Goal: Task Accomplishment & Management: Use online tool/utility

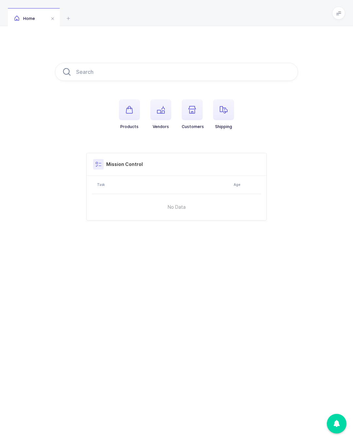
click at [338, 16] on span at bounding box center [338, 13] width 13 height 13
click at [313, 57] on li "Warehouse" at bounding box center [314, 56] width 49 height 5
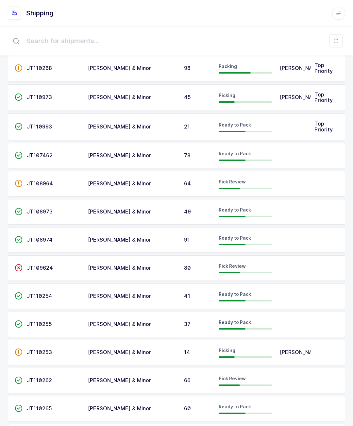
scroll to position [80, 0]
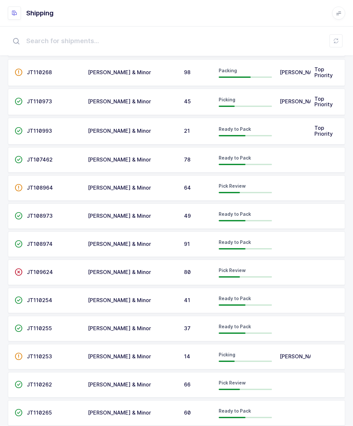
click at [291, 131] on td at bounding box center [293, 131] width 35 height 27
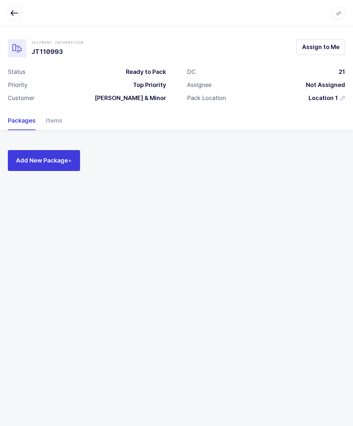
click at [321, 45] on span "Assign to Me" at bounding box center [321, 47] width 38 height 8
click at [43, 155] on button "Add New Package +" at bounding box center [44, 160] width 72 height 21
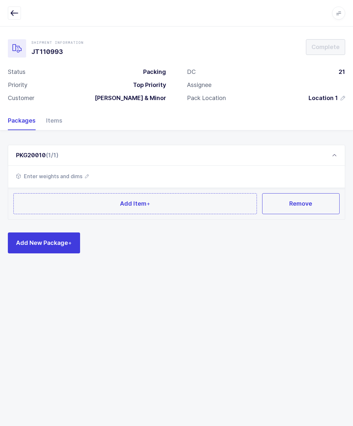
click at [84, 202] on button "Add Item +" at bounding box center [134, 203] width 243 height 21
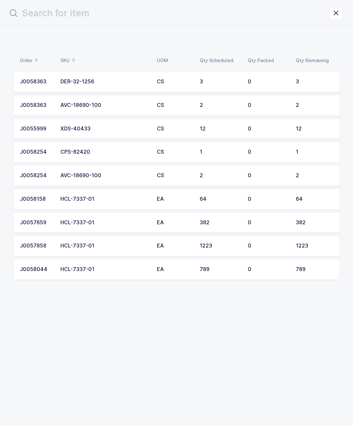
click at [314, 114] on td "2" at bounding box center [316, 105] width 48 height 21
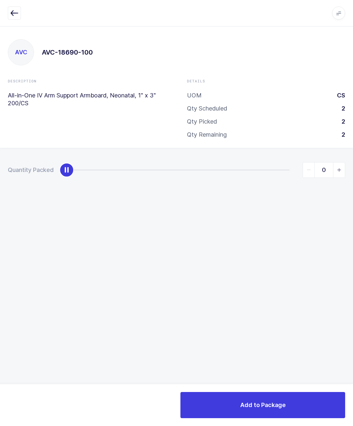
click at [13, 16] on icon "button" at bounding box center [14, 13] width 8 height 8
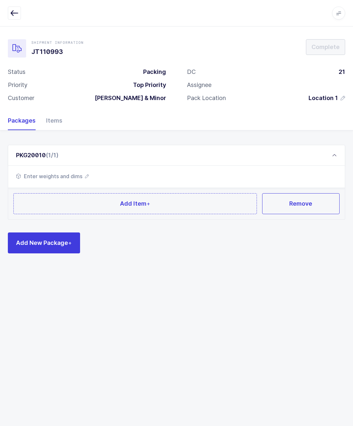
click at [125, 202] on span "Add Item +" at bounding box center [135, 203] width 30 height 8
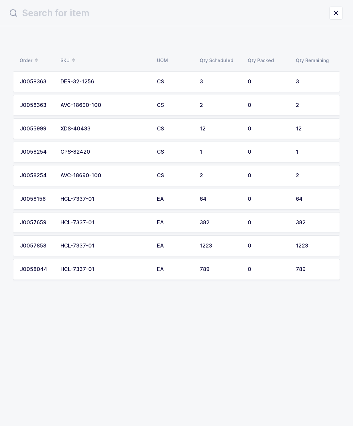
click at [299, 132] on td "12" at bounding box center [316, 128] width 48 height 21
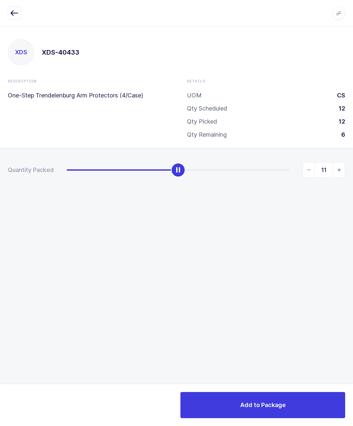
type input "12"
click at [294, 389] on div "Add to Package" at bounding box center [176, 405] width 353 height 42
click at [276, 417] on button "Add to Package" at bounding box center [262, 405] width 165 height 26
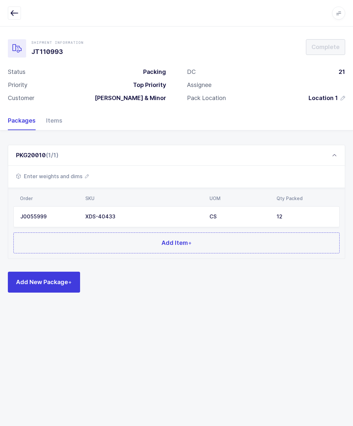
click at [197, 247] on button "Add Item +" at bounding box center [176, 242] width 326 height 21
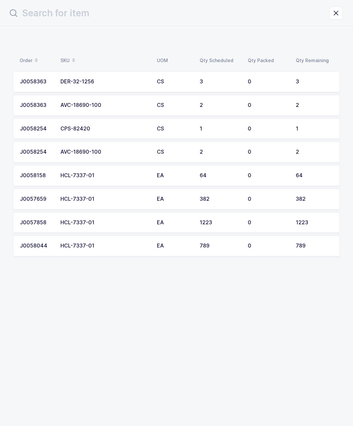
click at [56, 120] on td "J0058254" at bounding box center [34, 128] width 43 height 21
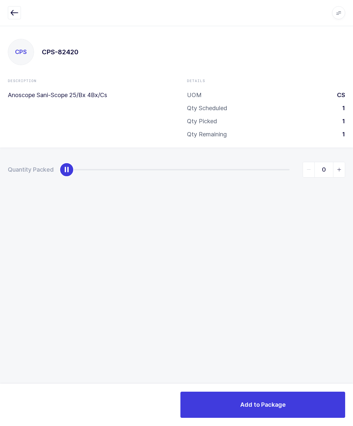
scroll to position [9, 0]
type input "1"
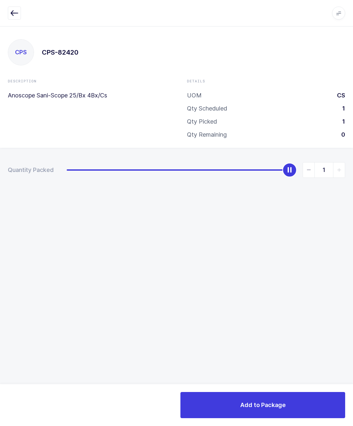
click at [226, 406] on button "Add to Package" at bounding box center [262, 405] width 165 height 26
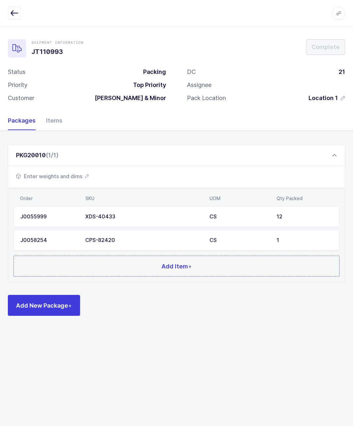
click at [88, 256] on button "Add Item +" at bounding box center [176, 266] width 326 height 21
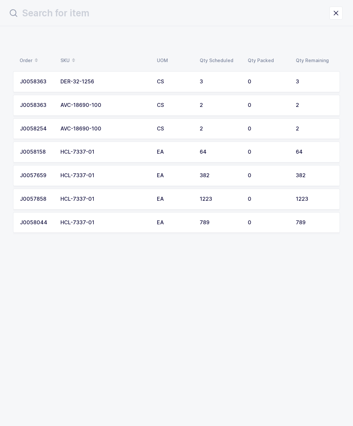
scroll to position [0, 0]
click at [240, 104] on td "2" at bounding box center [220, 105] width 48 height 21
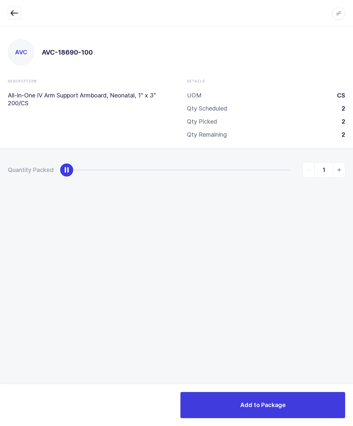
type input "2"
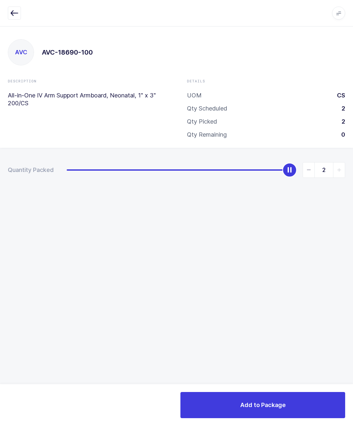
click at [304, 388] on div "Add to Package" at bounding box center [176, 405] width 353 height 42
click at [281, 400] on button "Add to Package" at bounding box center [262, 405] width 165 height 26
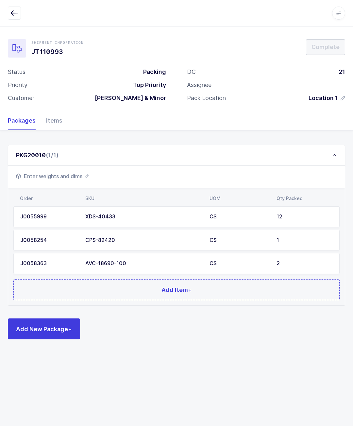
click at [141, 281] on button "Add Item +" at bounding box center [176, 289] width 326 height 21
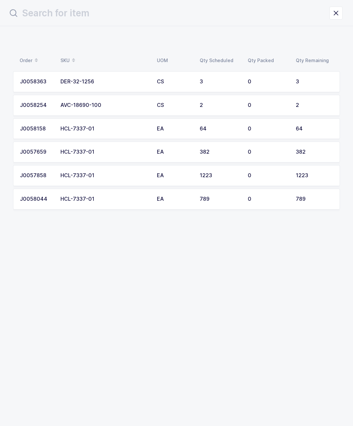
click at [137, 110] on td "AVC-18690-100" at bounding box center [105, 105] width 96 height 21
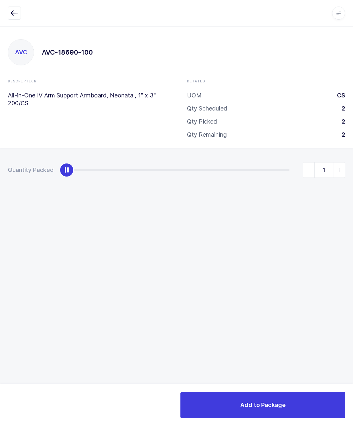
type input "2"
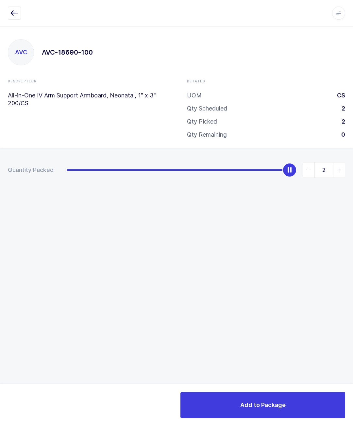
click at [288, 406] on button "Add to Package" at bounding box center [262, 405] width 165 height 26
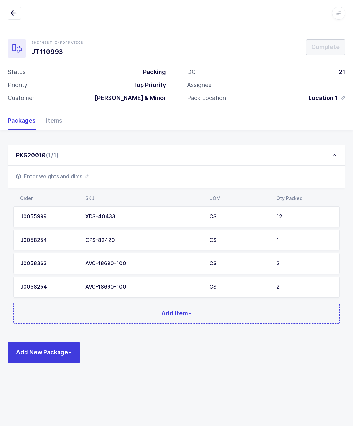
scroll to position [29, 0]
click at [174, 309] on span "Add Item +" at bounding box center [176, 313] width 30 height 8
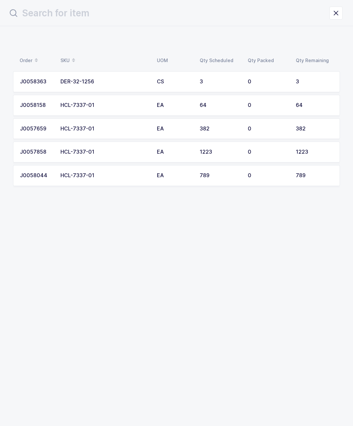
click at [74, 77] on td "DER-32-1256" at bounding box center [105, 81] width 96 height 21
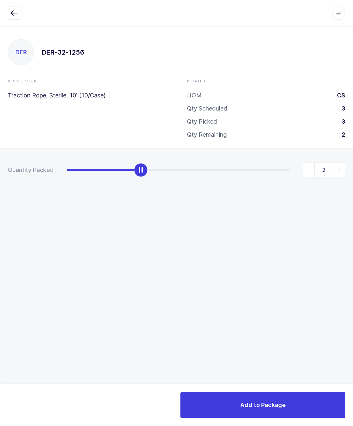
type input "3"
click at [244, 403] on span "Add to Package" at bounding box center [262, 405] width 45 height 8
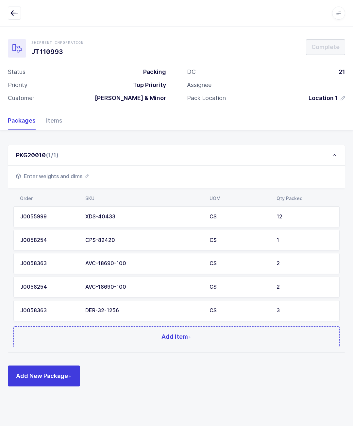
click at [101, 336] on button "Add Item +" at bounding box center [176, 336] width 326 height 21
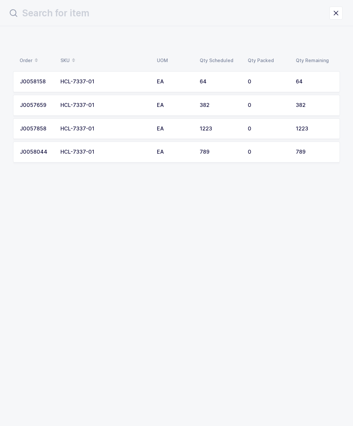
click at [335, 129] on td "1223" at bounding box center [316, 128] width 48 height 21
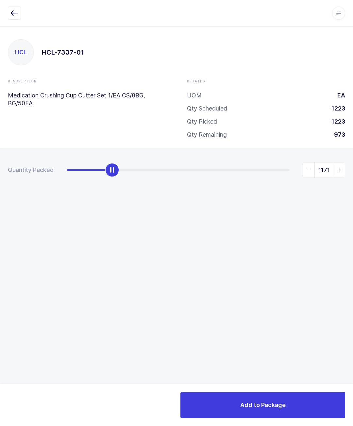
type input "1223"
click at [229, 399] on button "Add to Package" at bounding box center [262, 405] width 165 height 26
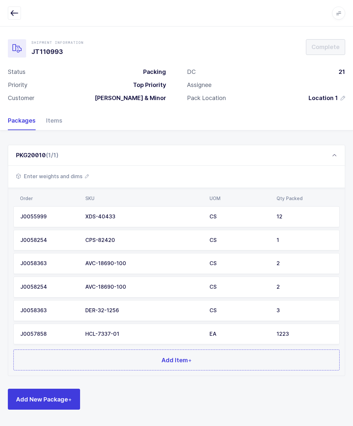
click at [202, 358] on button "Add Item +" at bounding box center [176, 359] width 326 height 21
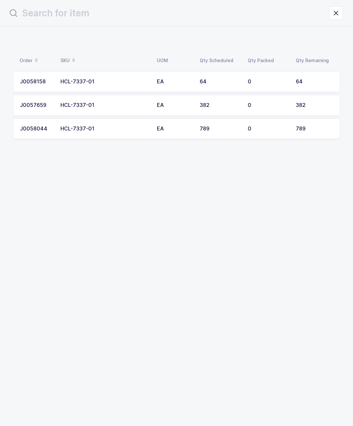
click at [267, 102] on div "0" at bounding box center [268, 105] width 40 height 6
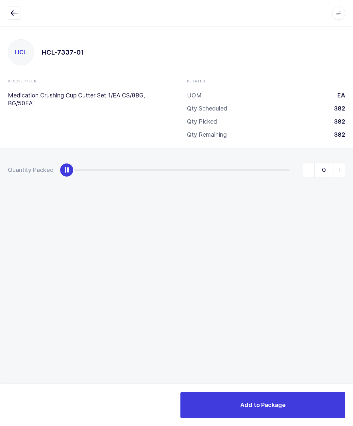
click at [23, 9] on div at bounding box center [176, 13] width 337 height 13
click at [12, 7] on button "button" at bounding box center [14, 13] width 13 height 13
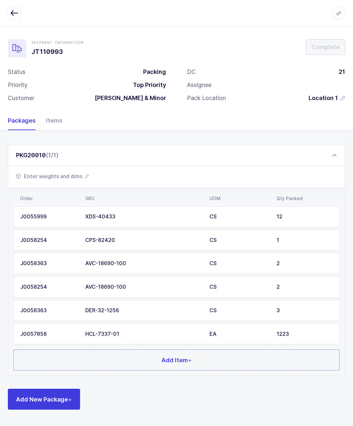
click at [181, 349] on button "Add Item +" at bounding box center [176, 359] width 326 height 21
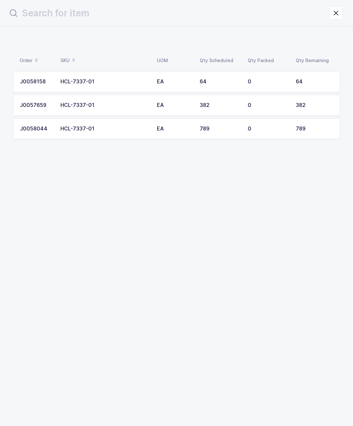
click at [324, 111] on td "382" at bounding box center [316, 105] width 48 height 21
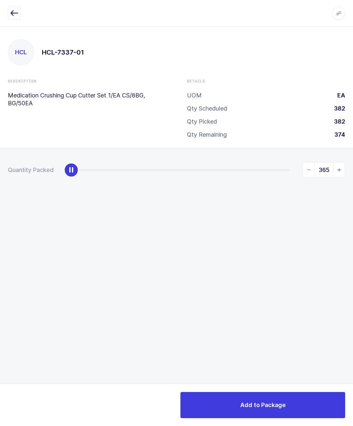
type input "382"
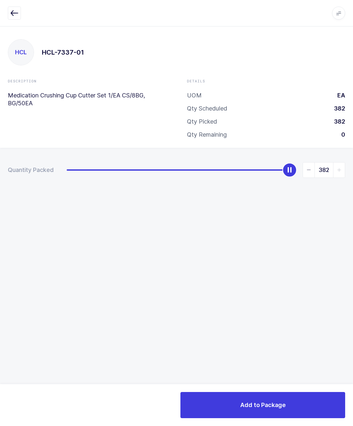
click at [297, 394] on button "Add to Package" at bounding box center [262, 405] width 165 height 26
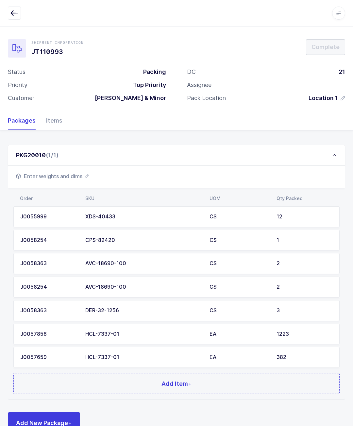
scroll to position [29, 0]
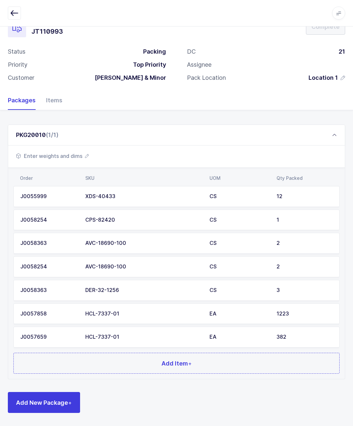
click at [244, 360] on button "Add Item +" at bounding box center [176, 363] width 326 height 21
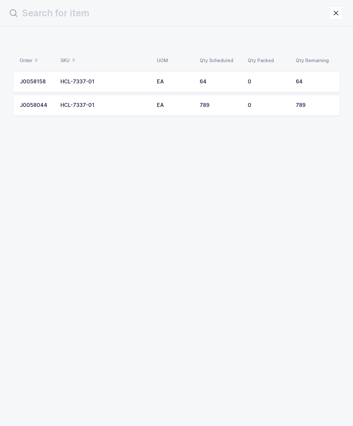
click at [284, 91] on td "0" at bounding box center [268, 81] width 48 height 21
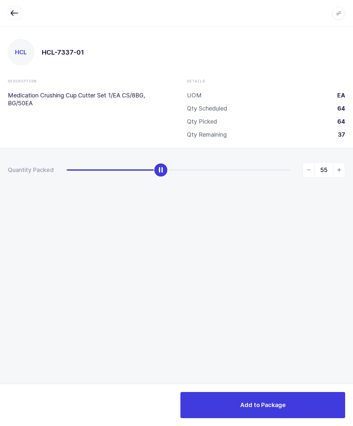
type input "64"
click at [276, 394] on button "Add to Package" at bounding box center [262, 405] width 165 height 26
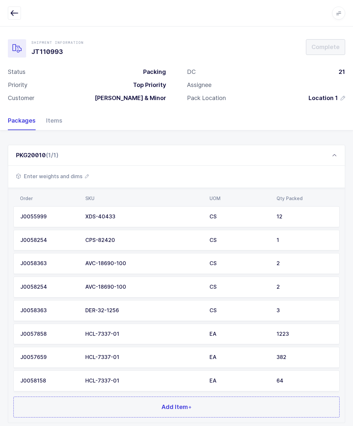
click at [297, 402] on button "Add Item +" at bounding box center [176, 406] width 326 height 21
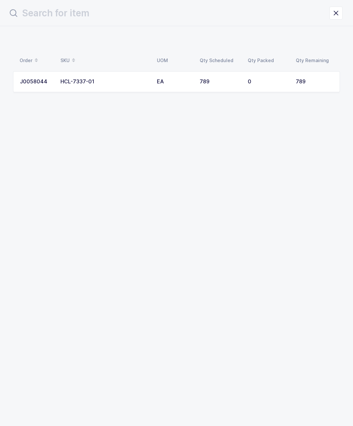
click at [230, 71] on td "789" at bounding box center [220, 81] width 48 height 21
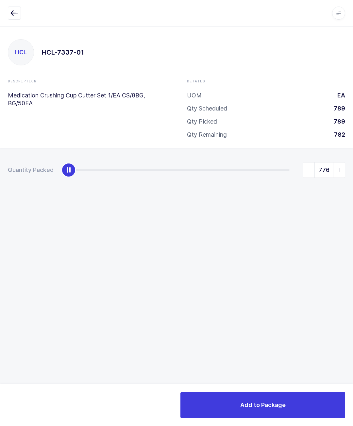
type input "789"
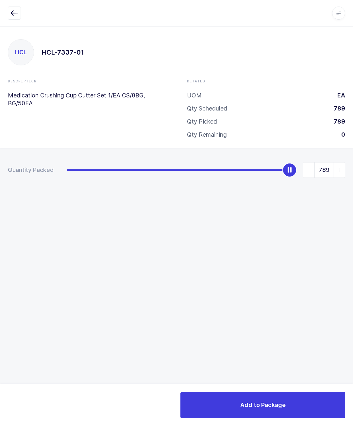
click at [304, 398] on button "Add to Package" at bounding box center [262, 405] width 165 height 26
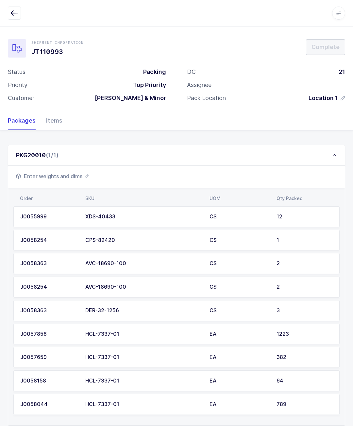
scroll to position [29, 0]
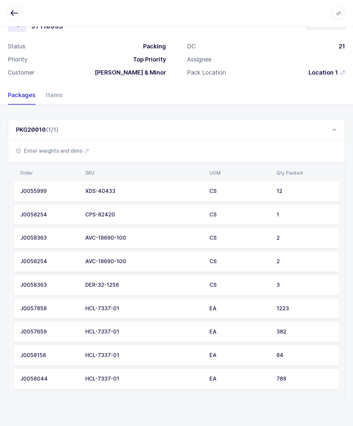
click at [96, 150] on div "Enter weights and dims" at bounding box center [176, 151] width 337 height 22
click at [83, 149] on span "Enter weights and dims" at bounding box center [52, 151] width 73 height 8
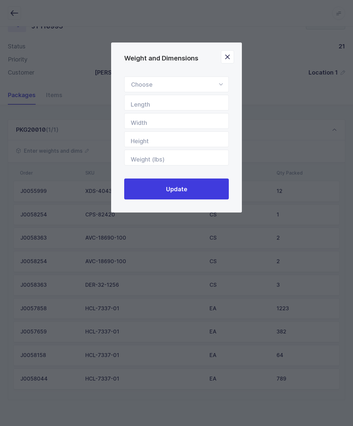
click at [200, 82] on div "Weight and Dimensions" at bounding box center [176, 84] width 105 height 16
click at [185, 105] on li "Standard Pallet" at bounding box center [176, 103] width 99 height 12
type input "Standard Pallet"
type input "48"
type input "40"
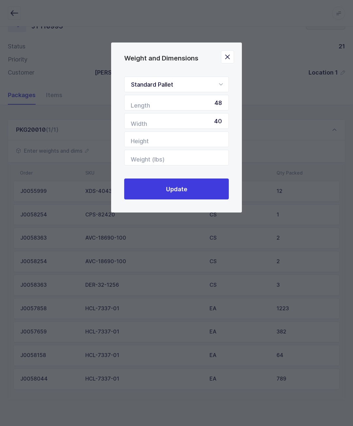
click at [197, 188] on button "Update" at bounding box center [176, 188] width 105 height 21
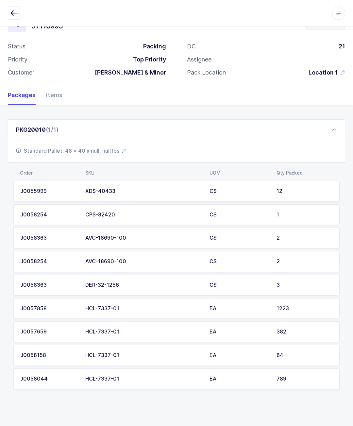
click at [309, 123] on div "PKG20010 (1/1)" at bounding box center [176, 129] width 337 height 21
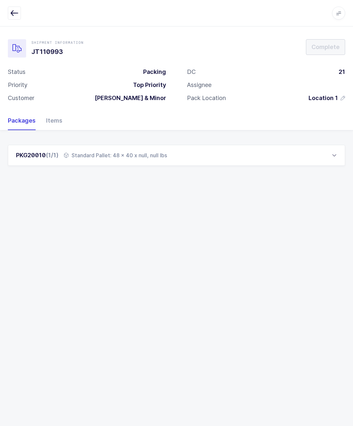
click at [352, 421] on div "Shipment Information JT110993 Complete Status Packing Priority Top Priority Cus…" at bounding box center [176, 226] width 353 height 400
click at [20, 7] on button "button" at bounding box center [14, 13] width 13 height 13
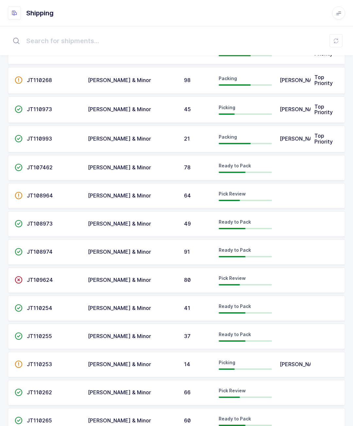
scroll to position [72, 0]
click at [287, 303] on td at bounding box center [293, 308] width 35 height 25
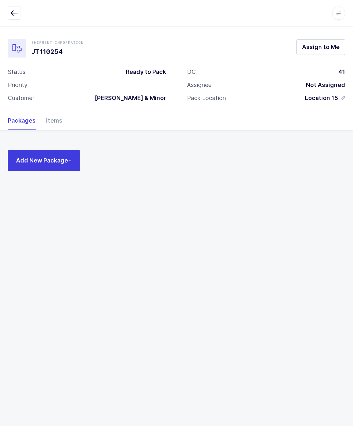
click at [322, 48] on span "Assign to Me" at bounding box center [321, 47] width 38 height 8
click at [40, 158] on span "Add New Package +" at bounding box center [44, 160] width 56 height 8
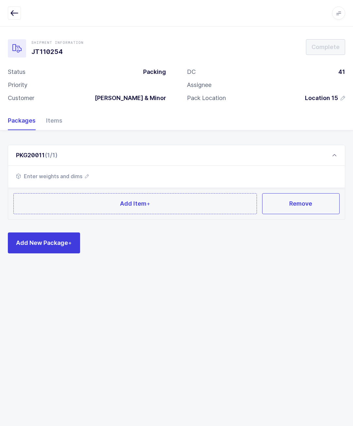
click at [50, 196] on button "Add Item +" at bounding box center [134, 203] width 243 height 21
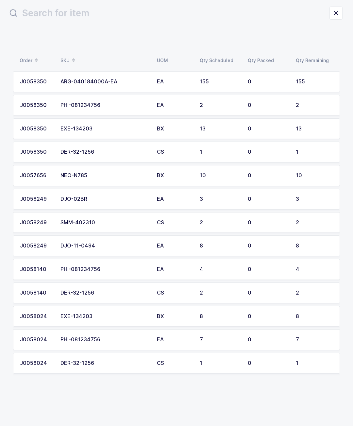
click at [306, 244] on div "8" at bounding box center [314, 246] width 37 height 6
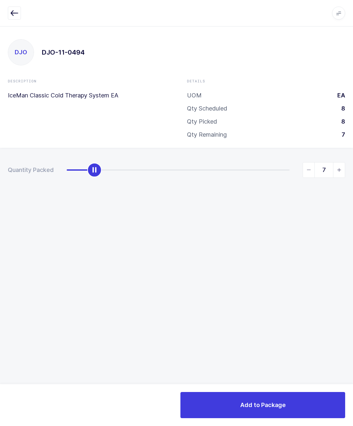
type input "8"
click at [289, 401] on button "Add to Package" at bounding box center [262, 405] width 165 height 26
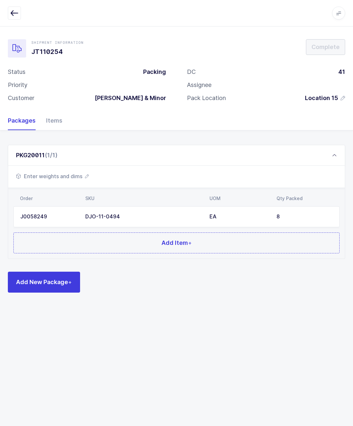
click at [206, 240] on button "Add Item +" at bounding box center [176, 242] width 326 height 21
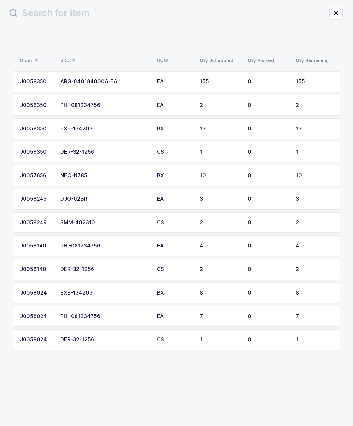
click at [111, 197] on div "DJO-02BR" at bounding box center [104, 199] width 89 height 6
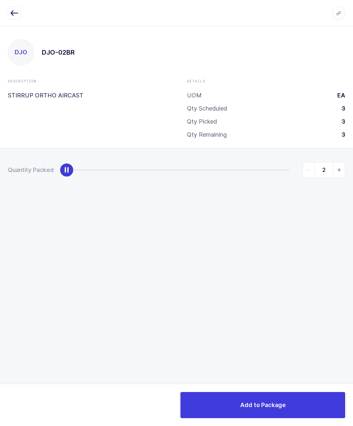
type input "3"
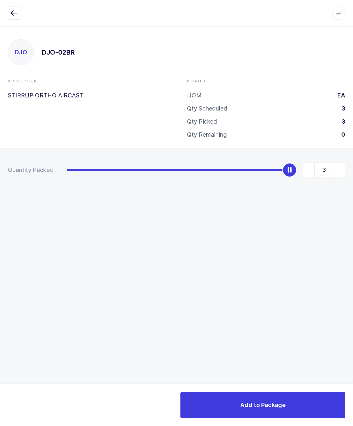
click at [309, 410] on button "Add to Package" at bounding box center [262, 405] width 165 height 26
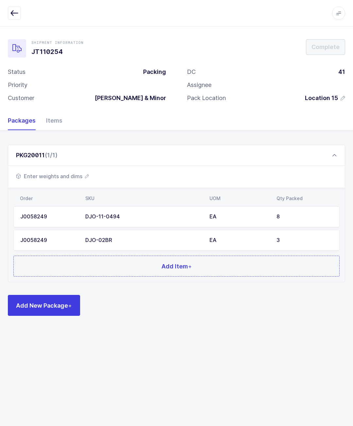
click at [136, 266] on button "Add Item +" at bounding box center [176, 266] width 326 height 21
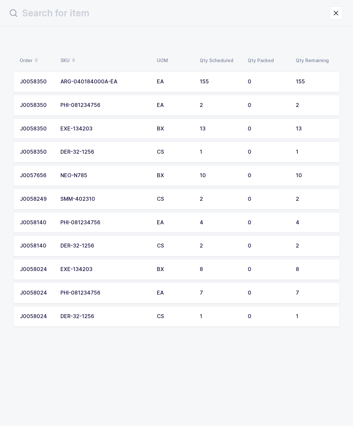
click at [278, 193] on td "0" at bounding box center [268, 199] width 48 height 21
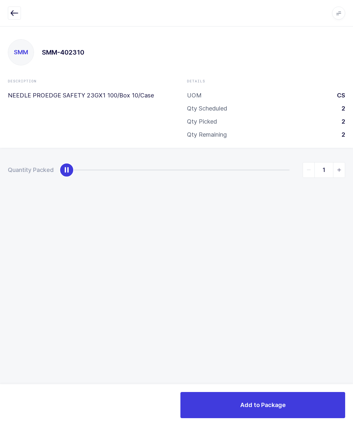
type input "2"
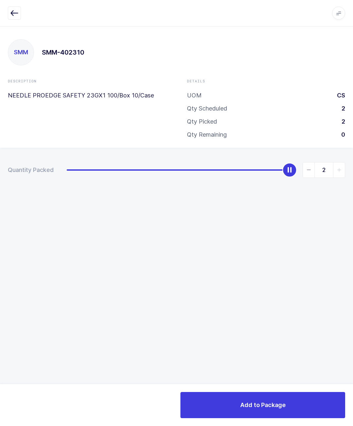
click at [237, 405] on button "Add to Package" at bounding box center [262, 405] width 165 height 26
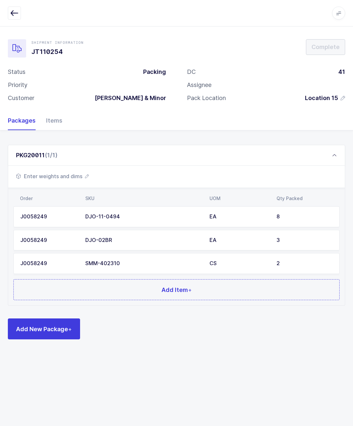
click at [93, 287] on button "Add Item +" at bounding box center [176, 289] width 326 height 21
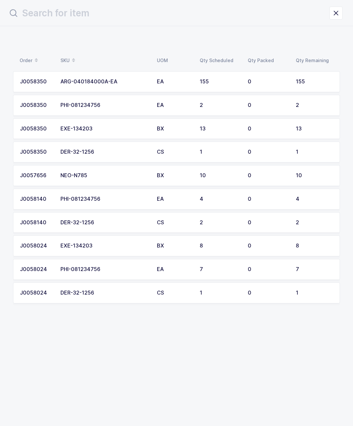
click at [44, 173] on div "J0057656" at bounding box center [36, 176] width 33 height 6
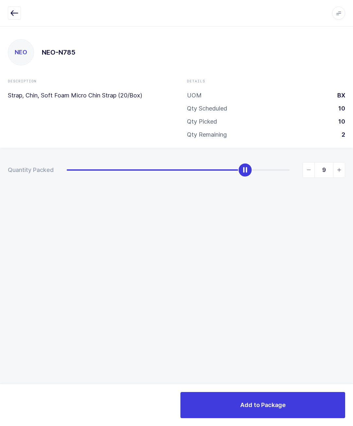
type input "10"
click at [227, 417] on button "Add to Package" at bounding box center [262, 405] width 165 height 26
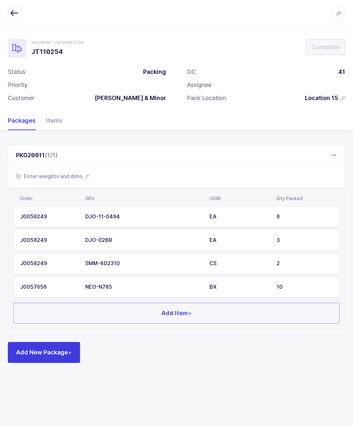
click at [71, 308] on button "Add Item +" at bounding box center [176, 313] width 326 height 21
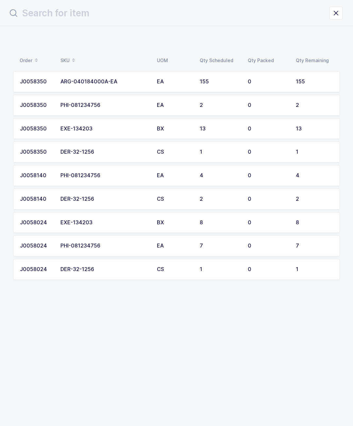
click at [55, 74] on td "J0058350" at bounding box center [34, 81] width 43 height 21
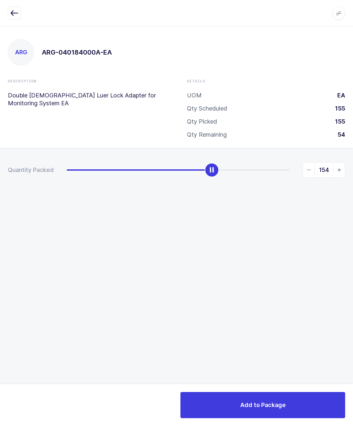
type input "155"
click at [310, 401] on button "Add to Package" at bounding box center [262, 405] width 165 height 26
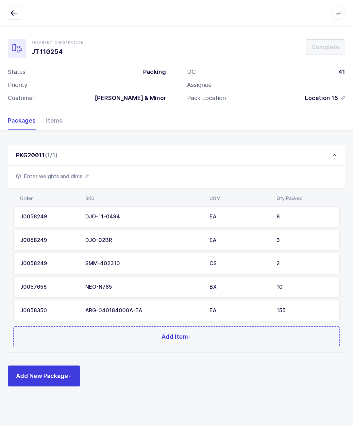
click at [210, 341] on button "Add Item +" at bounding box center [176, 336] width 326 height 21
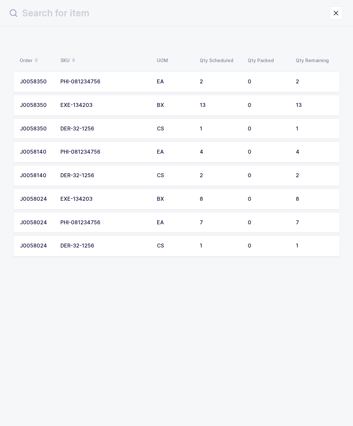
click at [252, 74] on td "0" at bounding box center [268, 81] width 48 height 21
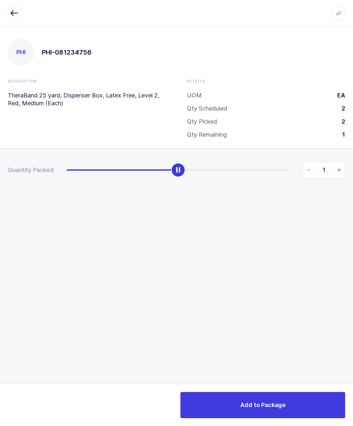
type input "2"
click at [285, 394] on button "Add to Package" at bounding box center [262, 405] width 165 height 26
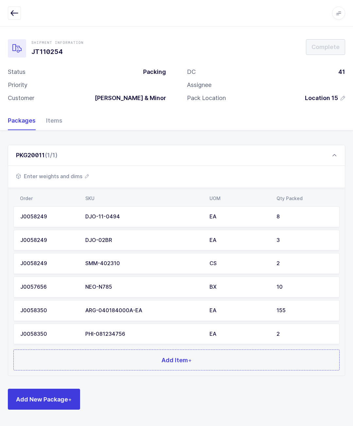
click at [177, 367] on button "Add Item +" at bounding box center [176, 359] width 326 height 21
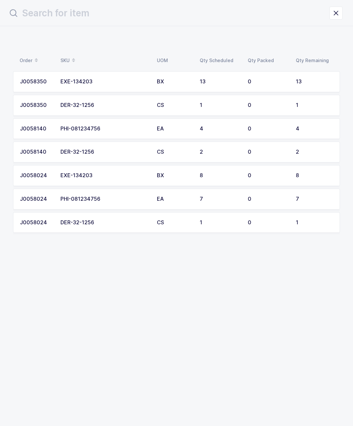
click at [100, 72] on td "EXE-134203" at bounding box center [105, 81] width 96 height 21
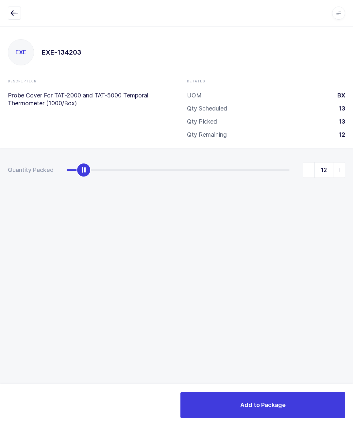
type input "13"
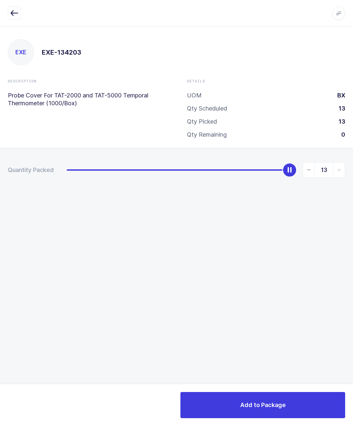
click at [283, 407] on span "Add to Package" at bounding box center [262, 405] width 45 height 8
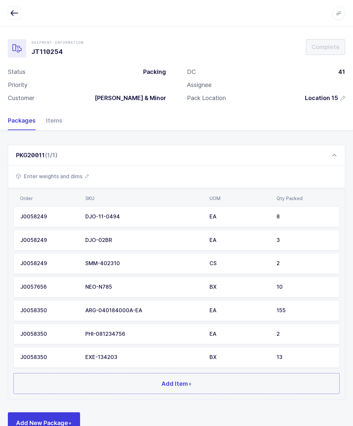
click at [74, 373] on button "Add Item +" at bounding box center [176, 383] width 326 height 21
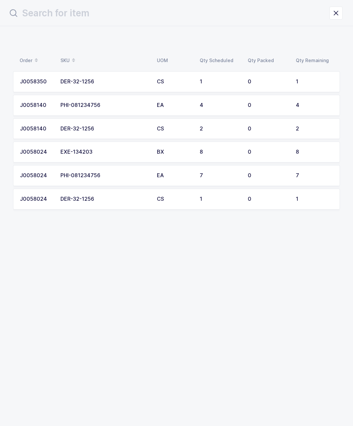
click at [321, 78] on td "1" at bounding box center [316, 81] width 48 height 21
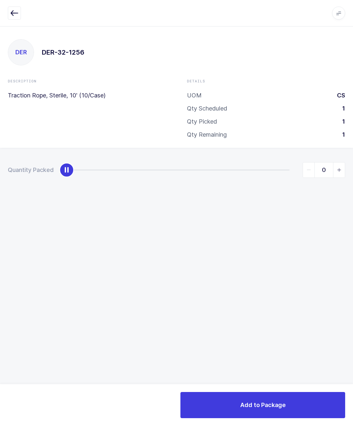
type input "1"
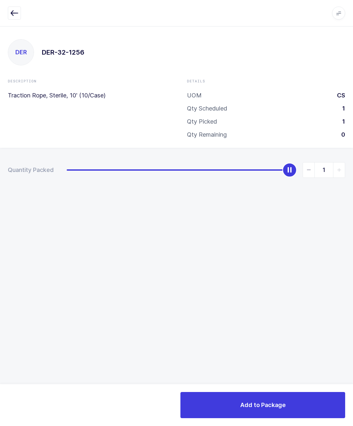
click at [282, 409] on span "Add to Package" at bounding box center [262, 405] width 45 height 8
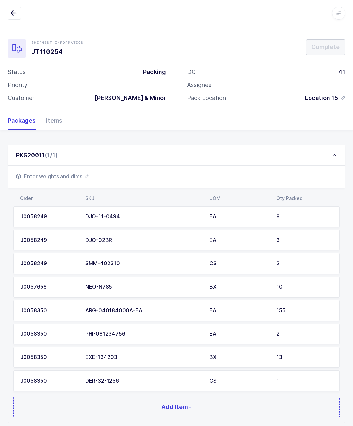
click at [139, 404] on button "Add Item +" at bounding box center [176, 406] width 326 height 21
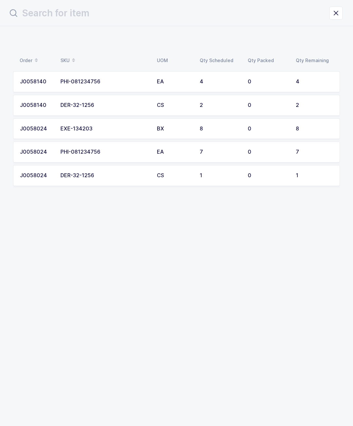
click at [239, 78] on td "4" at bounding box center [220, 81] width 48 height 21
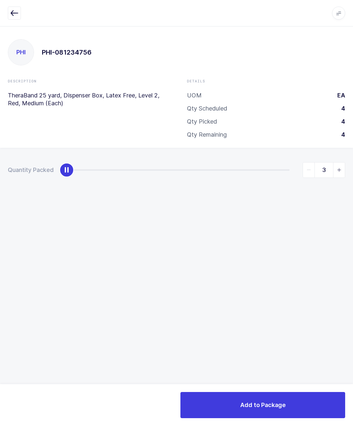
type input "4"
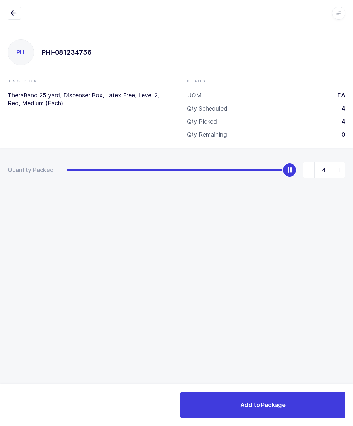
click at [305, 403] on button "Add to Package" at bounding box center [262, 405] width 165 height 26
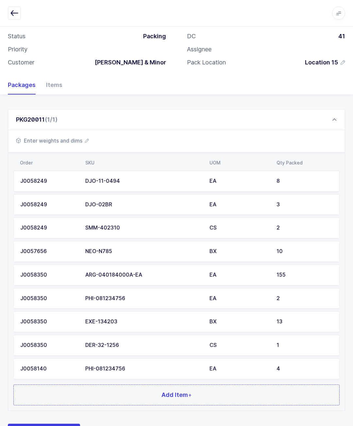
scroll to position [36, 0]
click at [145, 396] on button "Add Item +" at bounding box center [176, 394] width 326 height 21
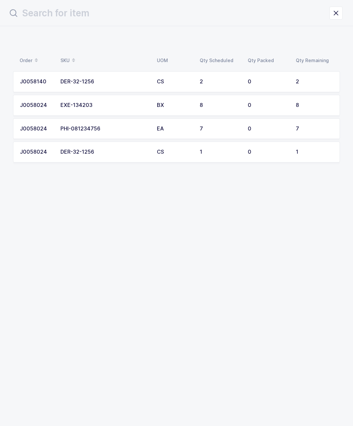
click at [290, 76] on td "0" at bounding box center [268, 81] width 48 height 21
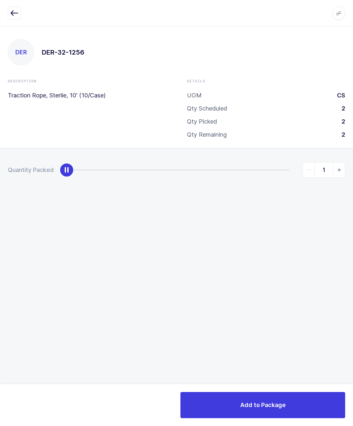
type input "2"
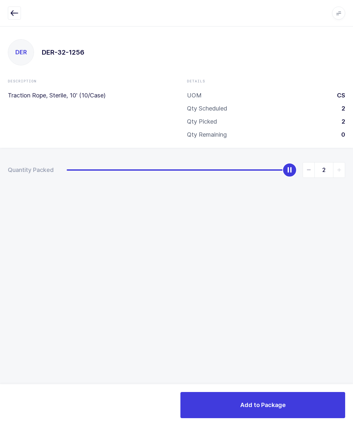
click at [271, 392] on button "Add to Package" at bounding box center [262, 405] width 165 height 26
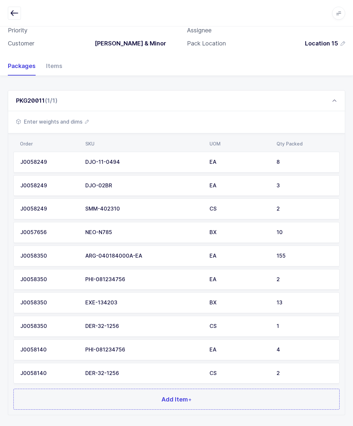
scroll to position [59, 0]
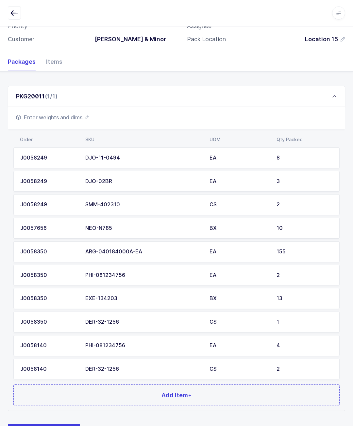
click at [273, 391] on button "Add Item +" at bounding box center [176, 394] width 326 height 21
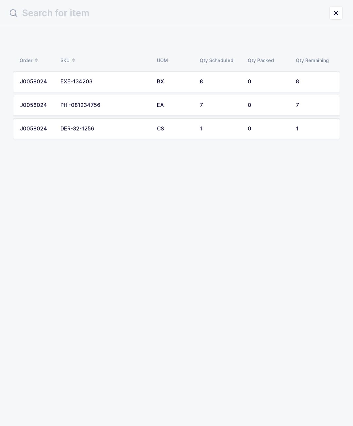
click at [179, 107] on div "EA" at bounding box center [174, 105] width 35 height 6
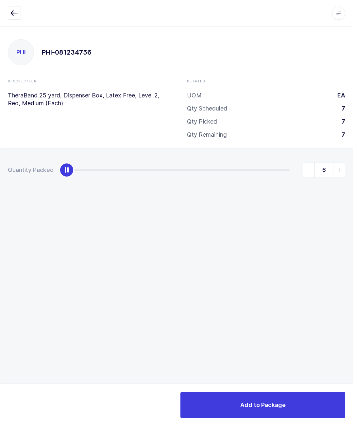
type input "7"
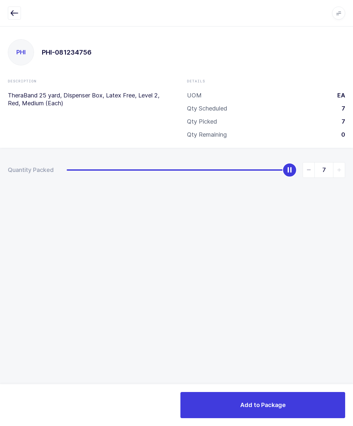
click at [303, 409] on button "Add to Package" at bounding box center [262, 405] width 165 height 26
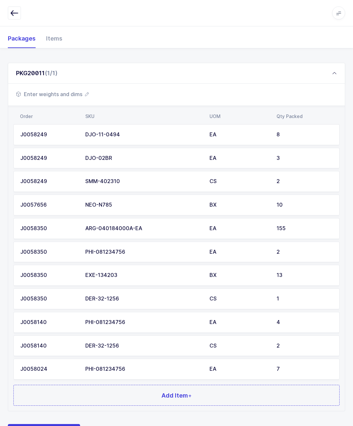
scroll to position [82, 0]
click at [178, 391] on span "Add Item +" at bounding box center [176, 395] width 30 height 8
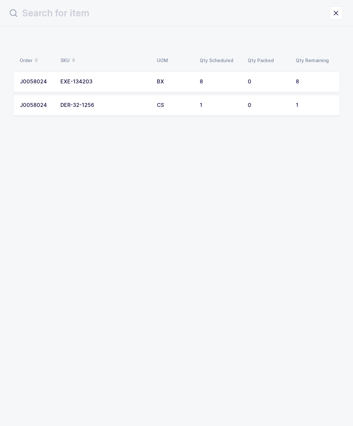
click at [253, 106] on div "0" at bounding box center [268, 105] width 40 height 6
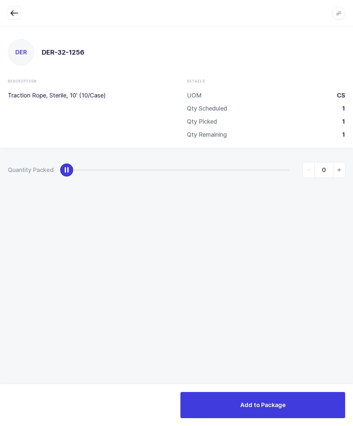
type input "1"
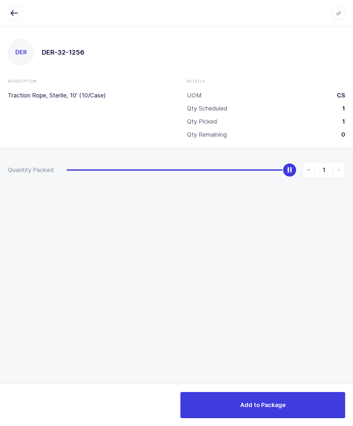
click at [292, 398] on button "Add to Package" at bounding box center [262, 405] width 165 height 26
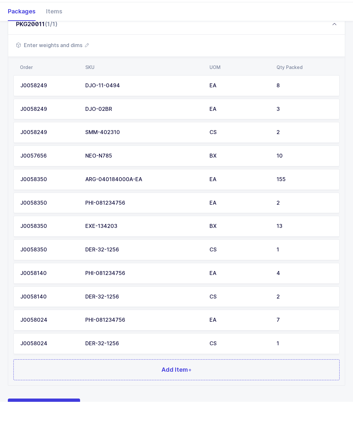
scroll to position [105, 0]
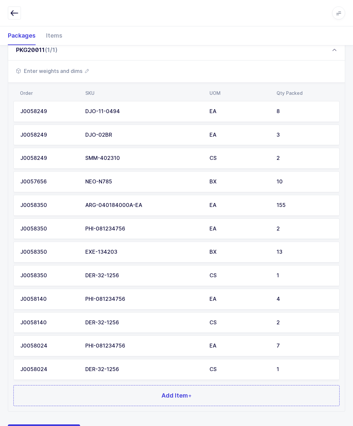
click at [251, 388] on button "Add Item +" at bounding box center [176, 395] width 326 height 21
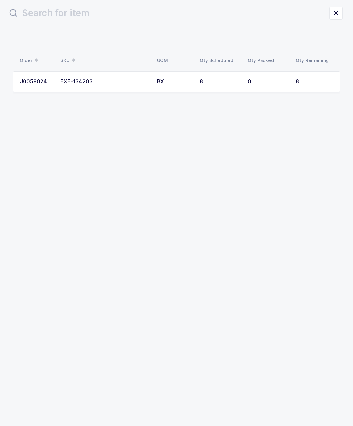
click at [310, 81] on div "8" at bounding box center [314, 82] width 37 height 6
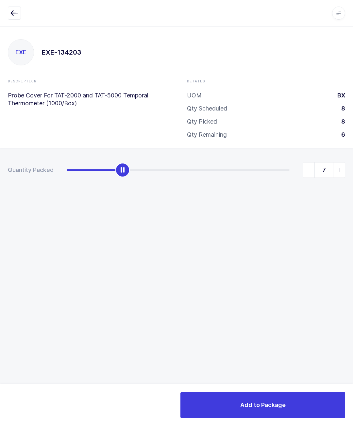
type input "8"
click at [303, 385] on div "Add to Package" at bounding box center [176, 405] width 353 height 42
click at [273, 392] on button "Add to Package" at bounding box center [262, 405] width 165 height 26
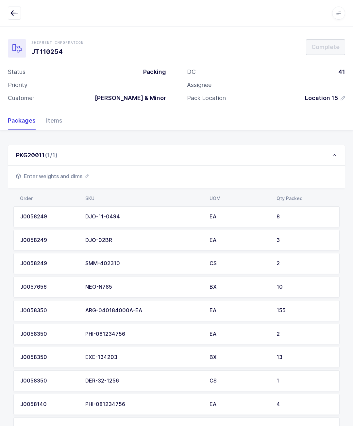
click at [80, 178] on span "Enter weights and dims" at bounding box center [52, 176] width 73 height 8
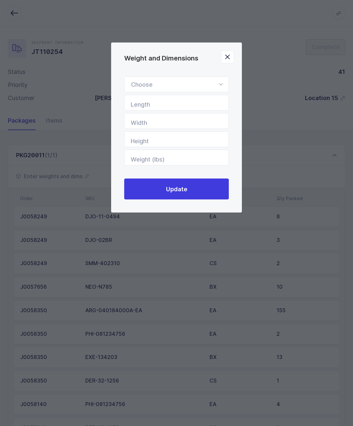
click at [187, 82] on div "Weight and Dimensions" at bounding box center [176, 84] width 105 height 16
click at [177, 103] on li "Standard Pallet" at bounding box center [176, 103] width 99 height 12
type input "Standard Pallet"
type input "48"
type input "40"
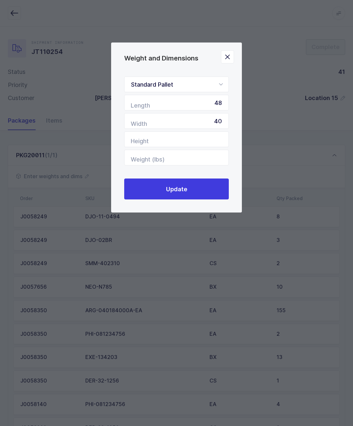
click at [189, 197] on button "Update" at bounding box center [176, 188] width 105 height 21
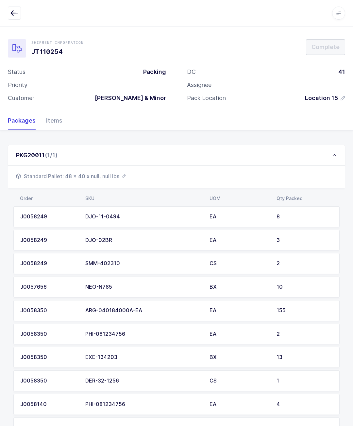
click at [147, 148] on div "PKG20011 (1/1)" at bounding box center [176, 155] width 337 height 21
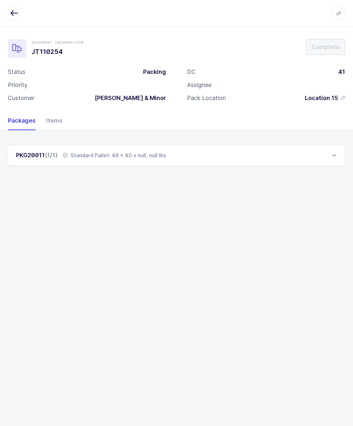
click at [17, 11] on icon "button" at bounding box center [14, 13] width 8 height 8
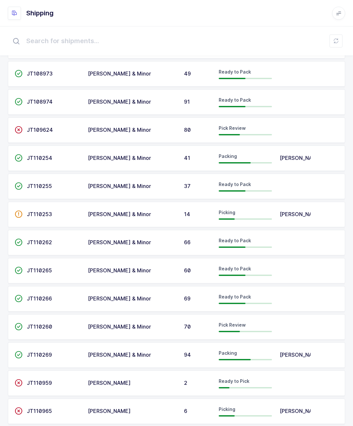
scroll to position [225, 0]
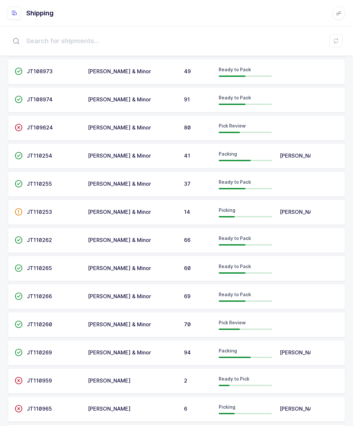
click at [296, 296] on td at bounding box center [293, 296] width 35 height 25
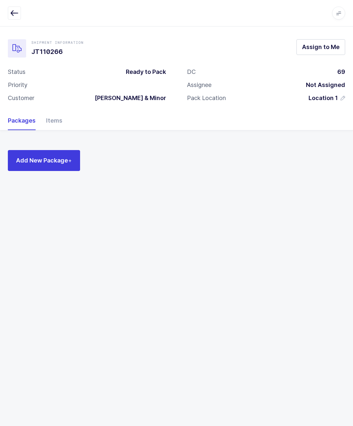
click at [312, 43] on span "Assign to Me" at bounding box center [321, 47] width 38 height 8
click at [66, 157] on span "Add New Package +" at bounding box center [44, 160] width 56 height 8
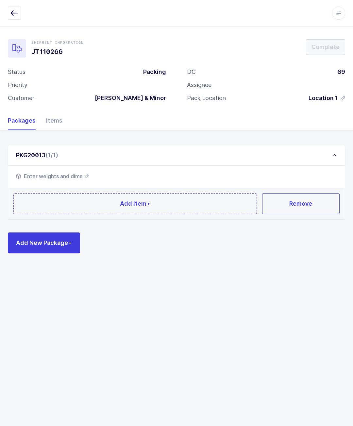
click at [72, 203] on button "Add Item +" at bounding box center [134, 203] width 243 height 21
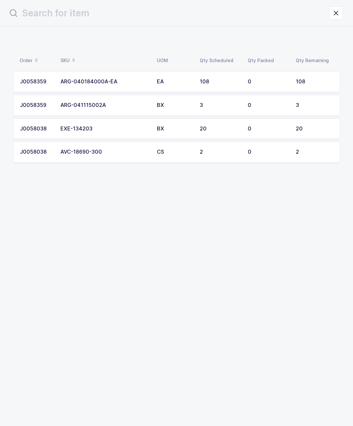
click at [78, 126] on div "EXE-134203" at bounding box center [104, 129] width 89 height 6
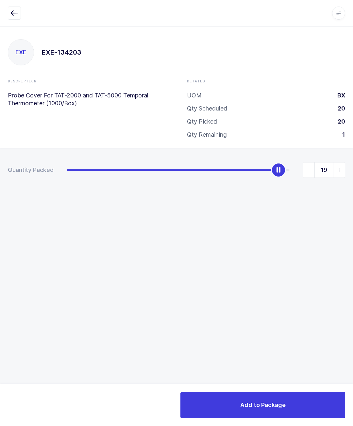
type input "20"
click at [278, 403] on span "Add to Package" at bounding box center [262, 405] width 45 height 8
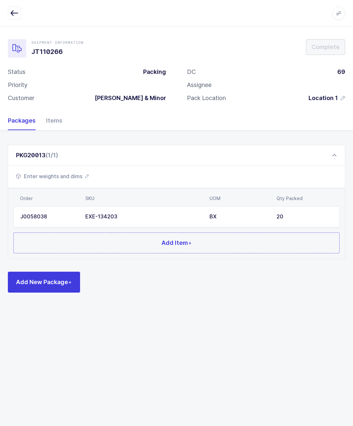
click at [165, 241] on span "Add Item +" at bounding box center [176, 243] width 30 height 8
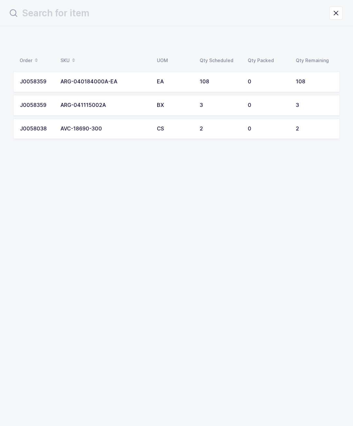
click at [285, 137] on td "0" at bounding box center [268, 128] width 48 height 21
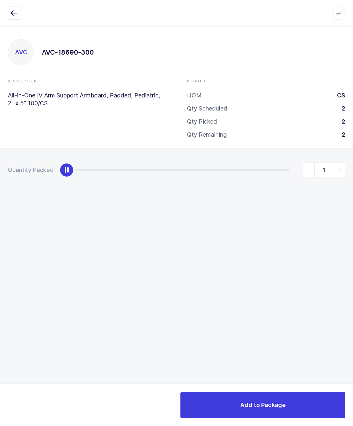
type input "2"
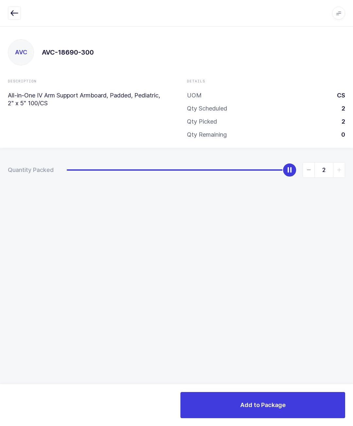
click at [279, 388] on div "Add to Package" at bounding box center [176, 405] width 353 height 42
click at [268, 407] on span "Add to Package" at bounding box center [262, 405] width 45 height 8
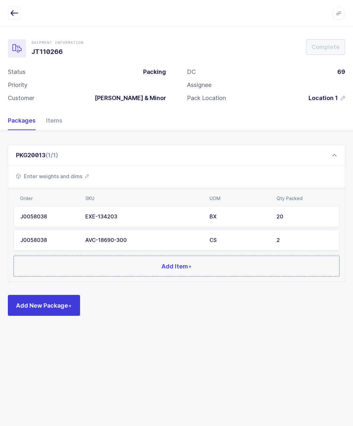
click at [165, 267] on span "Add Item +" at bounding box center [176, 266] width 30 height 8
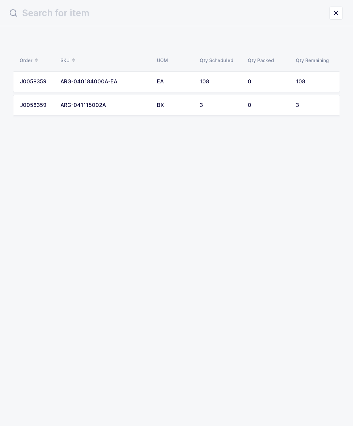
click at [303, 83] on div "108" at bounding box center [314, 82] width 37 height 6
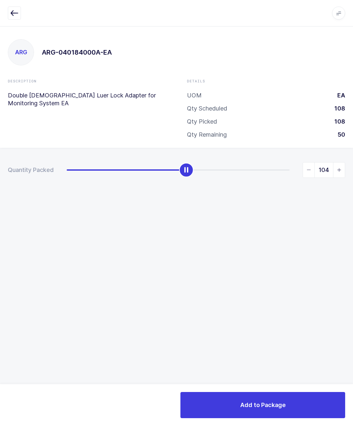
type input "108"
click at [283, 411] on button "Add to Package" at bounding box center [262, 405] width 165 height 26
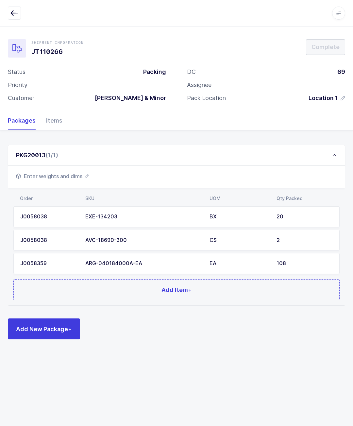
click at [279, 288] on button "Add Item +" at bounding box center [176, 289] width 326 height 21
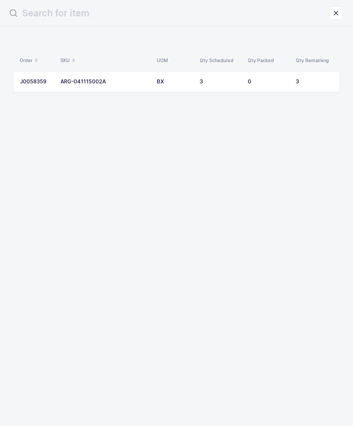
click at [291, 100] on div "Order SKU UOM Qty Scheduled Qty Packed Qty Remaining J0058359 ARG-041115002A BX…" at bounding box center [176, 78] width 353 height 105
click at [194, 85] on td "BX" at bounding box center [174, 81] width 43 height 21
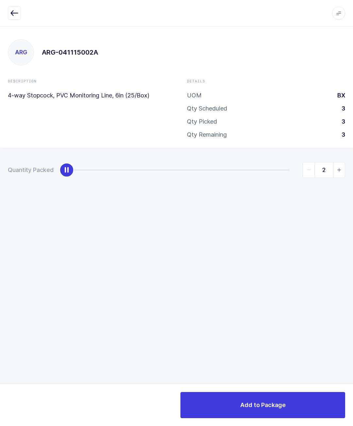
type input "3"
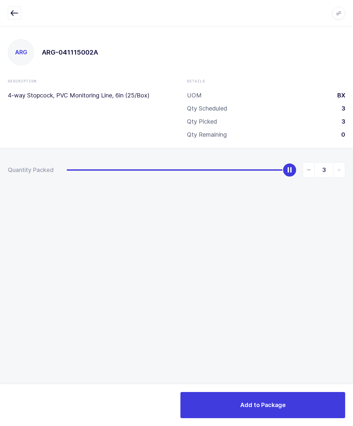
click at [295, 405] on button "Add to Package" at bounding box center [262, 405] width 165 height 26
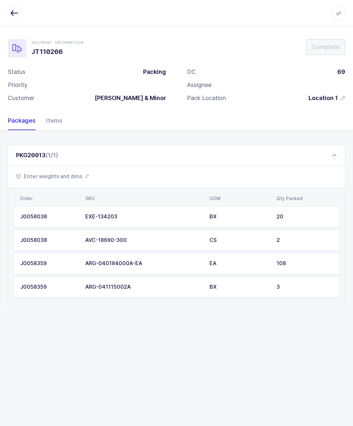
click at [70, 178] on span "Enter weights and dims" at bounding box center [52, 176] width 73 height 8
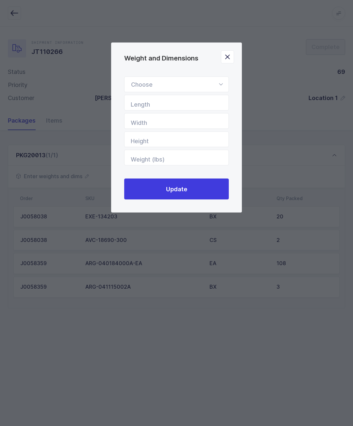
click at [209, 86] on div "Weight and Dimensions" at bounding box center [176, 84] width 105 height 16
click at [166, 131] on li "Box" at bounding box center [176, 128] width 99 height 12
click at [191, 92] on div "Box" at bounding box center [176, 84] width 105 height 16
click at [177, 122] on li "Euro Pallet" at bounding box center [176, 115] width 99 height 12
type input "Euro Pallet"
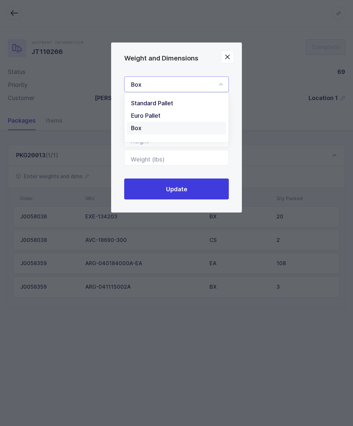
type input "48"
type input "31"
click at [203, 190] on button "Update" at bounding box center [176, 188] width 105 height 21
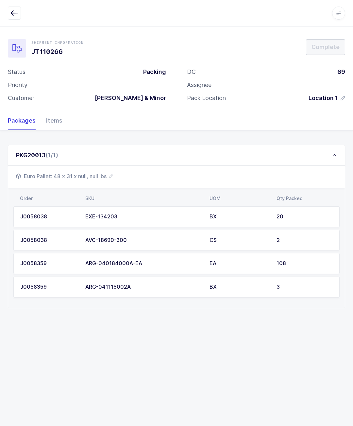
click at [20, 15] on button "button" at bounding box center [14, 13] width 13 height 13
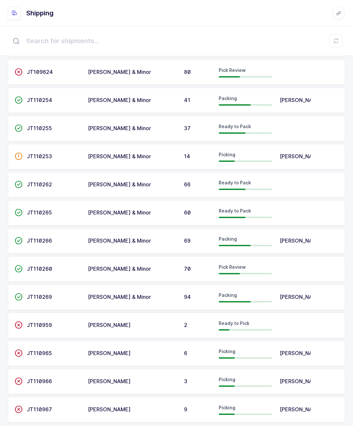
scroll to position [280, 0]
click at [271, 271] on div "Pick Review" at bounding box center [245, 269] width 53 height 10
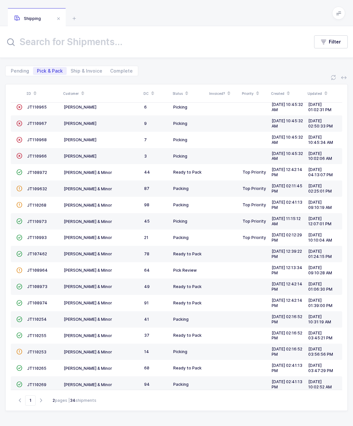
scroll to position [37, 0]
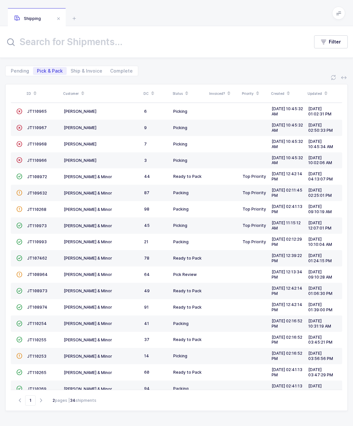
click at [49, 396] on div "Go to 1 2 pages | 34 shipments" at bounding box center [176, 399] width 331 height 21
click at [35, 403] on input "1" at bounding box center [30, 400] width 10 height 10
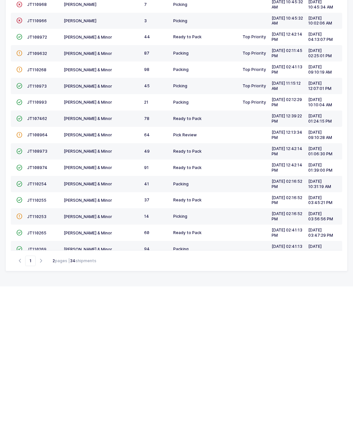
click at [38, 398] on icon "button" at bounding box center [41, 400] width 8 height 5
type input "2"
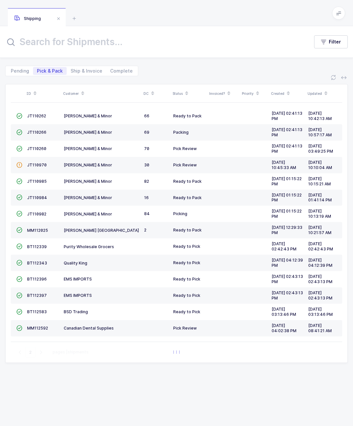
scroll to position [0, 0]
click at [33, 130] on span "JT110266" at bounding box center [36, 132] width 19 height 5
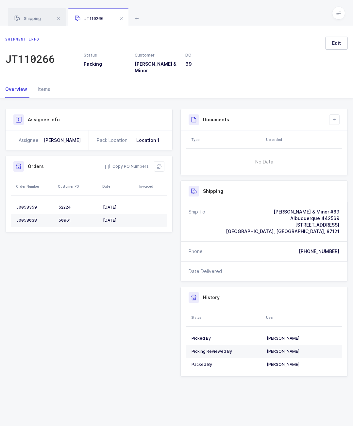
click at [45, 12] on div "Shipping" at bounding box center [37, 17] width 58 height 18
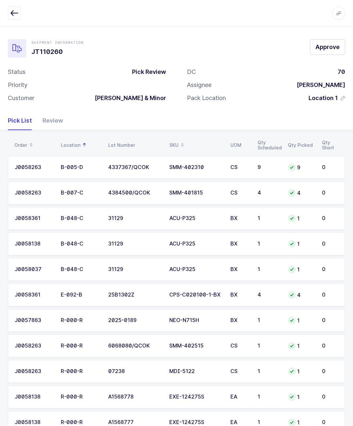
click at [58, 120] on div "Review" at bounding box center [50, 120] width 26 height 19
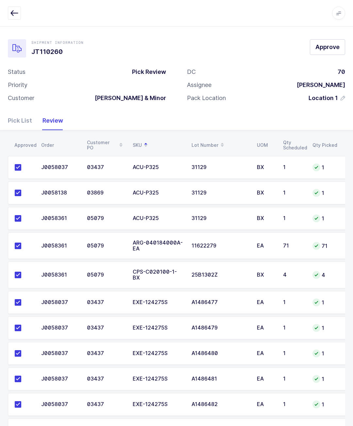
click at [24, 122] on div "Pick List" at bounding box center [22, 120] width 29 height 19
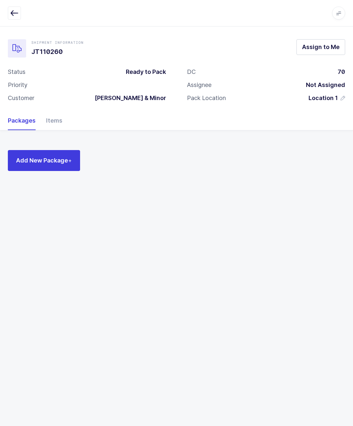
click at [335, 40] on button "Assign to Me" at bounding box center [320, 47] width 49 height 16
click at [65, 163] on span "Add New Package +" at bounding box center [44, 160] width 56 height 8
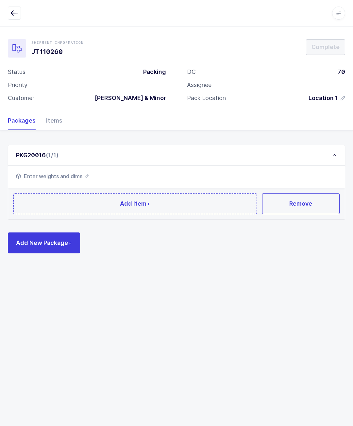
click at [174, 196] on button "Add Item +" at bounding box center [134, 203] width 243 height 21
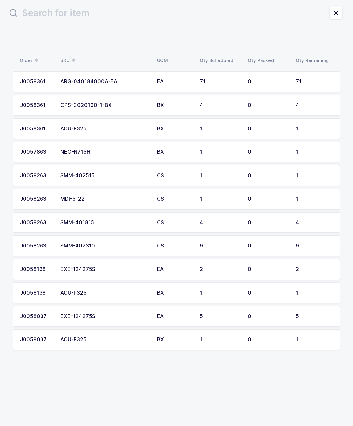
click at [198, 80] on td "71" at bounding box center [220, 81] width 48 height 21
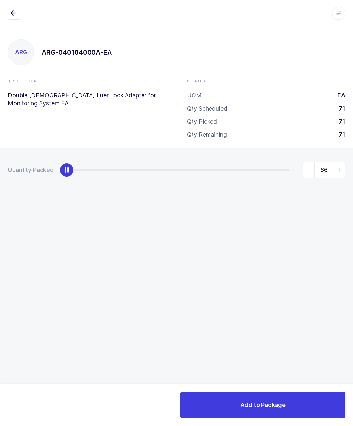
type input "71"
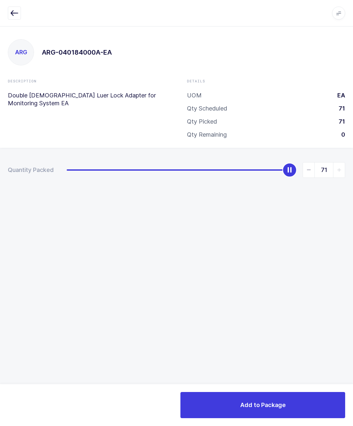
click at [305, 379] on div "ARG ARG-040184000A-EA Description Double [DEMOGRAPHIC_DATA] Luer Lock Adapter f…" at bounding box center [176, 226] width 353 height 400
click at [275, 403] on span "Add to Package" at bounding box center [262, 405] width 45 height 8
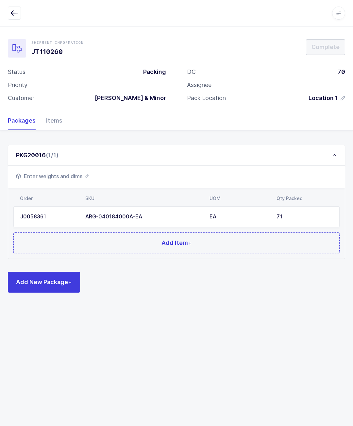
click at [104, 241] on button "Add Item +" at bounding box center [176, 242] width 326 height 21
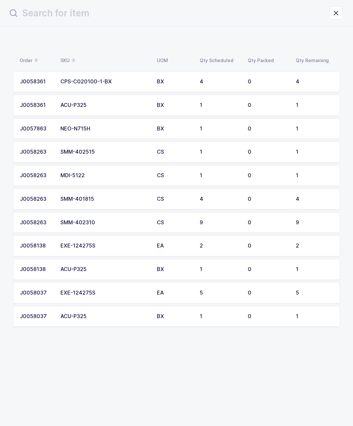
click at [198, 78] on td "4" at bounding box center [220, 81] width 48 height 21
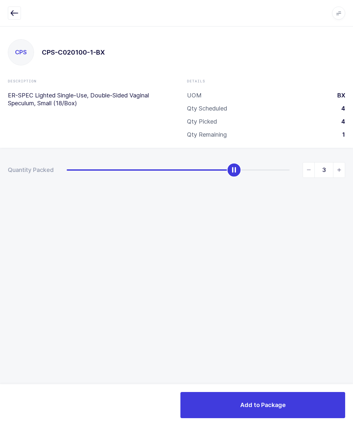
type input "4"
click at [284, 408] on span "Add to Package" at bounding box center [262, 405] width 45 height 8
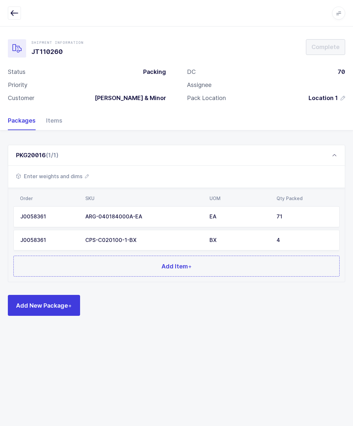
click at [141, 256] on button "Add Item +" at bounding box center [176, 266] width 326 height 21
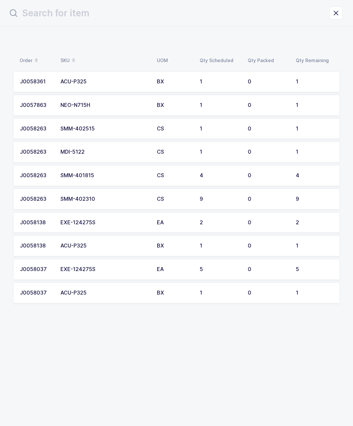
click at [186, 83] on div "BX" at bounding box center [174, 82] width 35 height 6
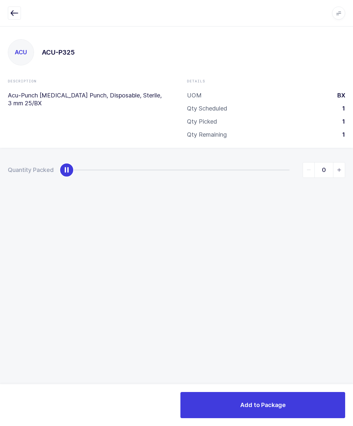
type input "1"
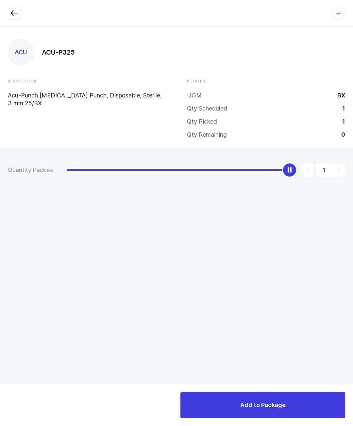
click at [273, 404] on span "Add to Package" at bounding box center [262, 405] width 45 height 8
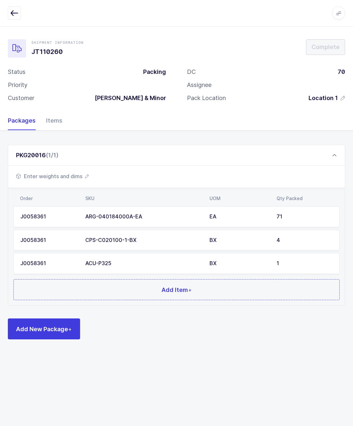
click at [117, 272] on td "ACU-P325" at bounding box center [143, 263] width 124 height 21
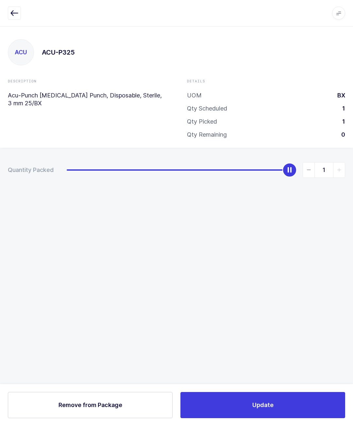
click at [284, 404] on button "Update" at bounding box center [262, 405] width 165 height 26
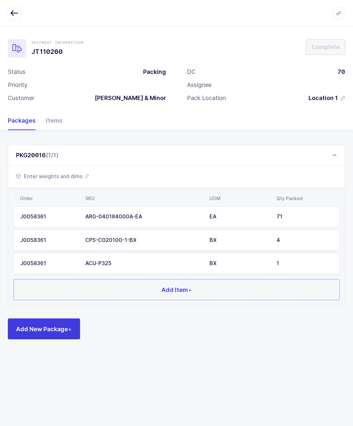
click at [140, 286] on button "Add Item +" at bounding box center [176, 289] width 326 height 21
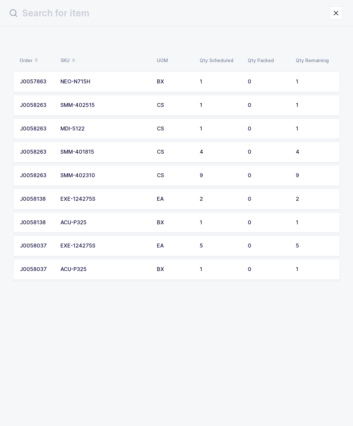
click at [184, 91] on td "BX" at bounding box center [174, 81] width 43 height 21
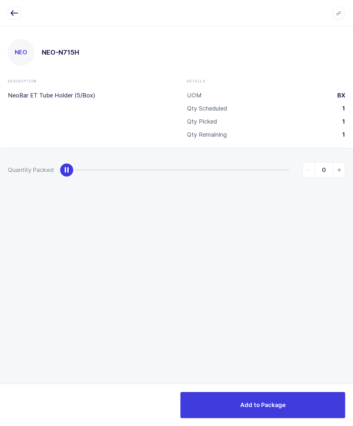
type input "1"
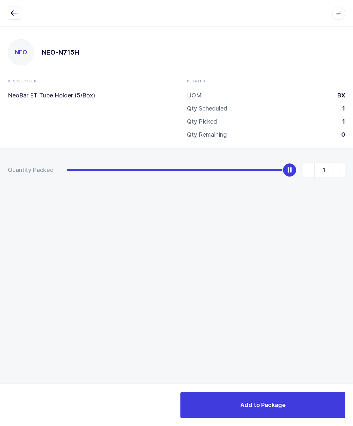
click at [293, 392] on button "Add to Package" at bounding box center [262, 405] width 165 height 26
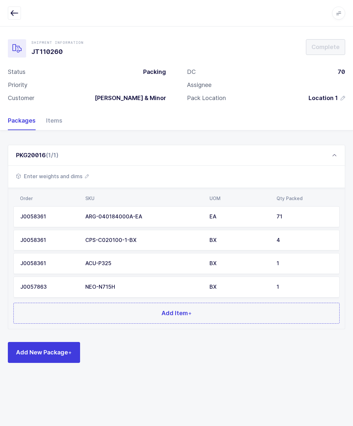
click at [257, 310] on button "Add Item +" at bounding box center [176, 313] width 326 height 21
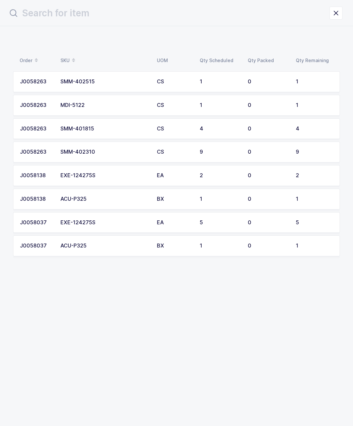
click at [187, 80] on div "CS" at bounding box center [174, 82] width 35 height 6
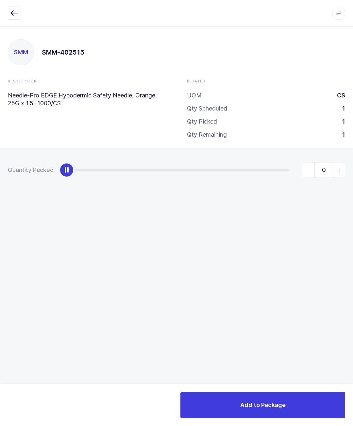
click at [90, 194] on div "Quantity Packed 0" at bounding box center [176, 193] width 353 height 90
type input "1"
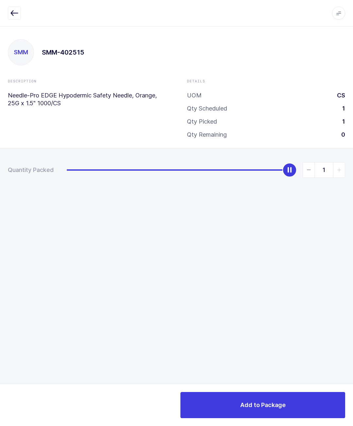
click at [287, 417] on button "Add to Package" at bounding box center [262, 405] width 165 height 26
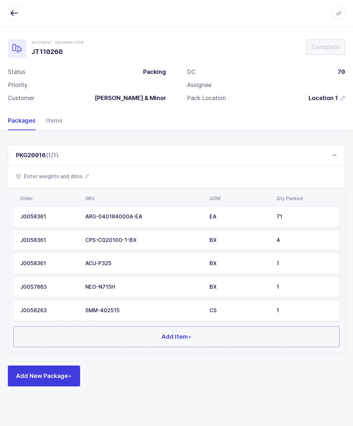
click at [175, 333] on span "Add Item +" at bounding box center [176, 336] width 30 height 8
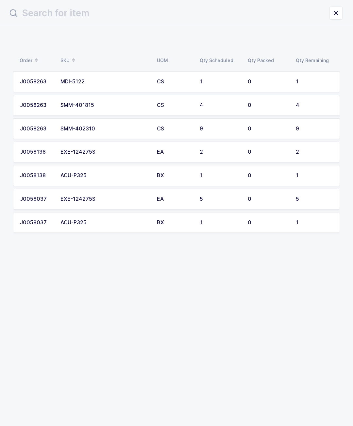
click at [217, 90] on td "1" at bounding box center [220, 81] width 48 height 21
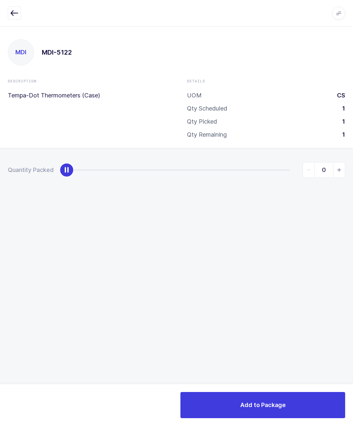
type input "1"
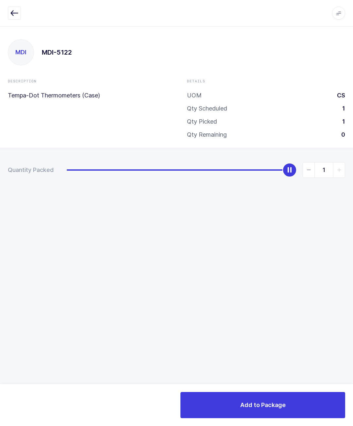
click at [320, 407] on button "Add to Package" at bounding box center [262, 405] width 165 height 26
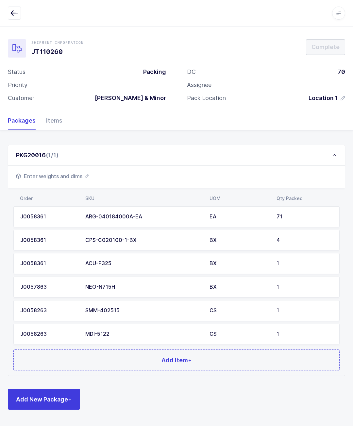
click at [145, 354] on button "Add Item +" at bounding box center [176, 359] width 326 height 21
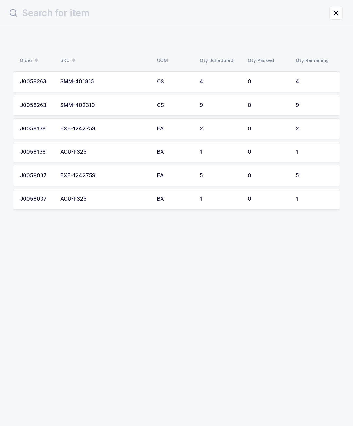
click at [219, 78] on td "4" at bounding box center [220, 81] width 48 height 21
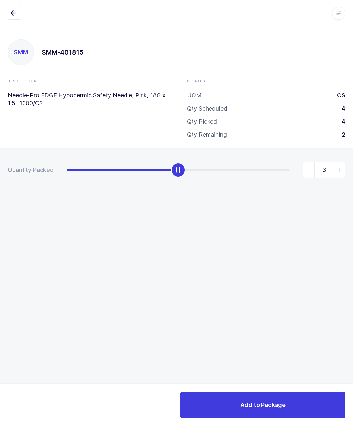
type input "4"
click at [307, 403] on button "Add to Package" at bounding box center [262, 405] width 165 height 26
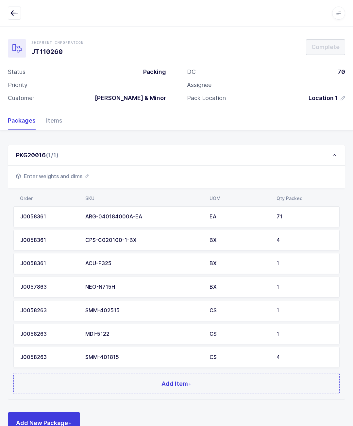
click at [124, 374] on button "Add Item +" at bounding box center [176, 383] width 326 height 21
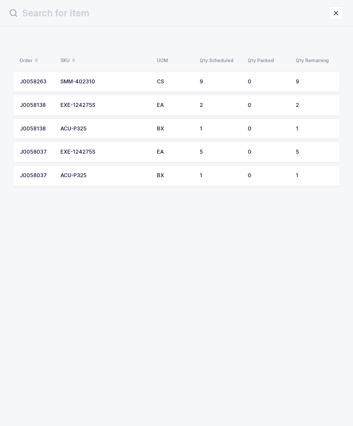
click at [183, 80] on div "CS" at bounding box center [174, 82] width 35 height 6
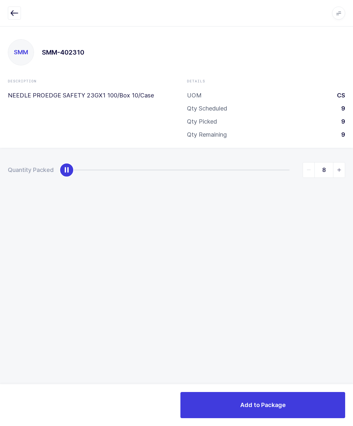
type input "9"
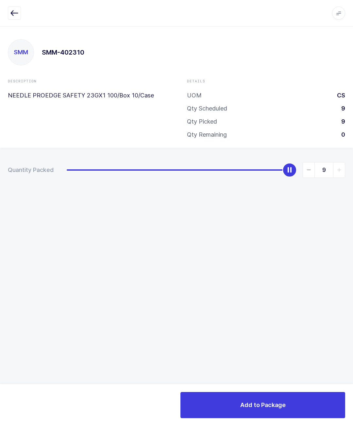
click at [262, 410] on button "Add to Package" at bounding box center [262, 405] width 165 height 26
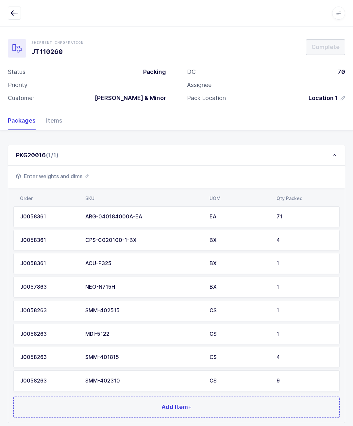
click at [239, 403] on button "Add Item +" at bounding box center [176, 406] width 326 height 21
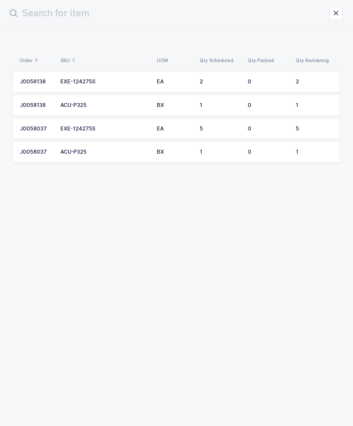
click at [217, 79] on div "2" at bounding box center [220, 82] width 40 height 6
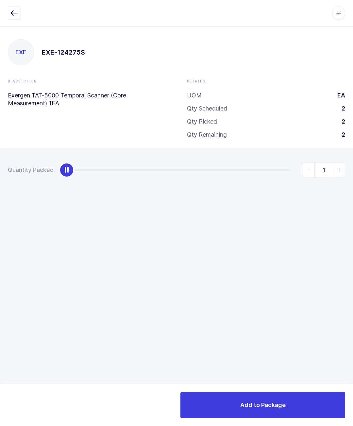
type input "2"
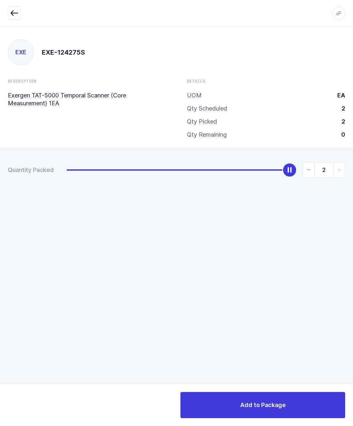
click at [272, 408] on span "Add to Package" at bounding box center [262, 405] width 45 height 8
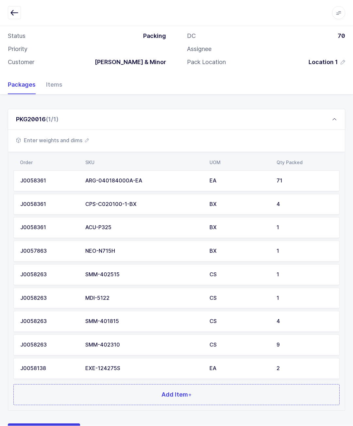
scroll to position [36, 0]
click at [171, 392] on span "Add Item +" at bounding box center [176, 394] width 30 height 8
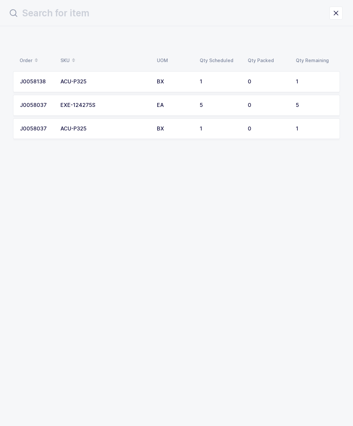
click at [205, 80] on div "1" at bounding box center [220, 82] width 40 height 6
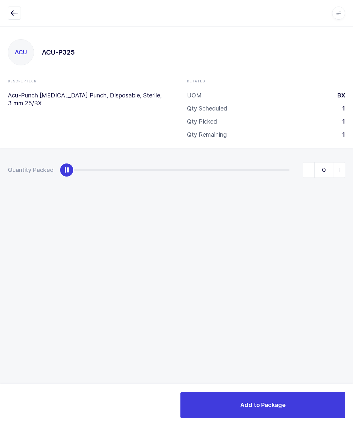
type input "1"
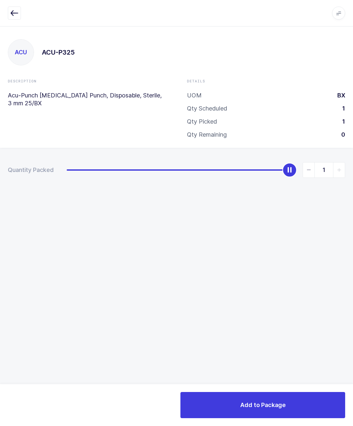
click at [243, 399] on button "Add to Package" at bounding box center [262, 405] width 165 height 26
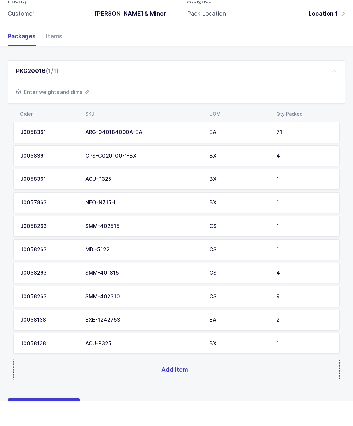
scroll to position [59, 0]
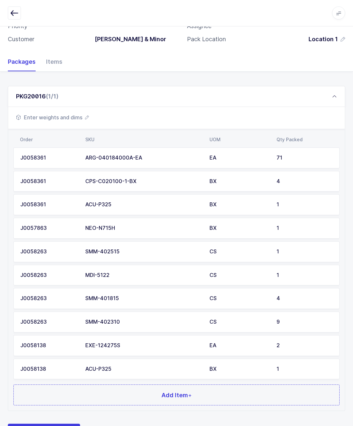
click at [162, 393] on span "Add Item +" at bounding box center [176, 395] width 30 height 8
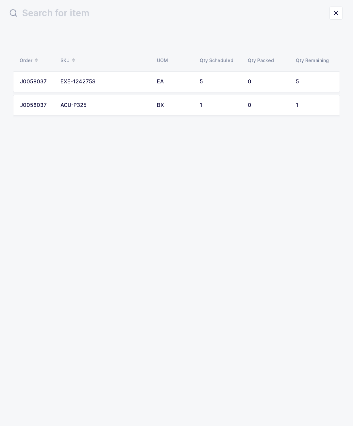
click at [204, 79] on div "5" at bounding box center [220, 82] width 40 height 6
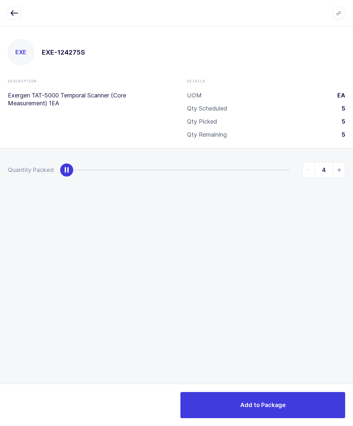
type input "5"
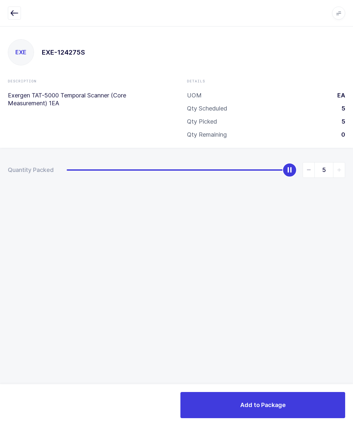
click at [273, 402] on span "Add to Package" at bounding box center [262, 405] width 45 height 8
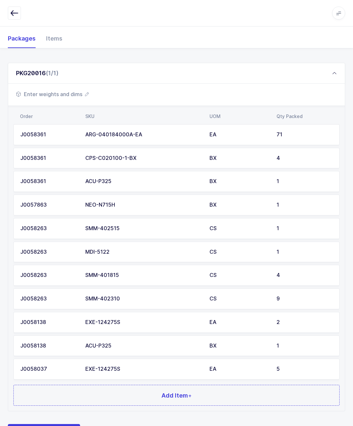
scroll to position [82, 0]
click at [176, 395] on span "Add Item +" at bounding box center [176, 395] width 30 height 8
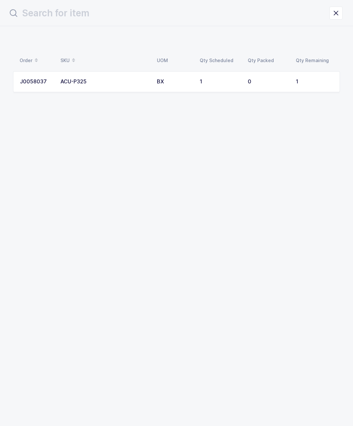
scroll to position [0, 0]
click at [313, 74] on td "1" at bounding box center [316, 81] width 48 height 21
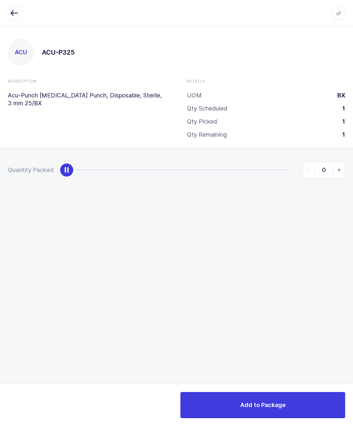
click at [186, 90] on div "Details UOM BX Qty Scheduled 1 Qty Picked 1 Qty Remaining 1" at bounding box center [265, 110] width 179 height 65
type input "1"
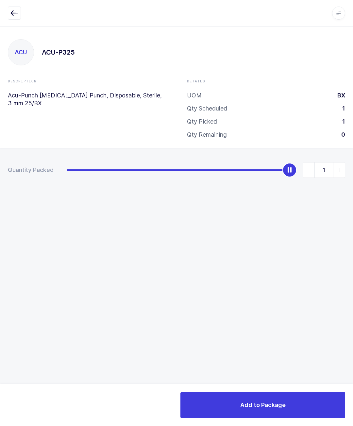
click at [234, 408] on button "Add to Package" at bounding box center [262, 405] width 165 height 26
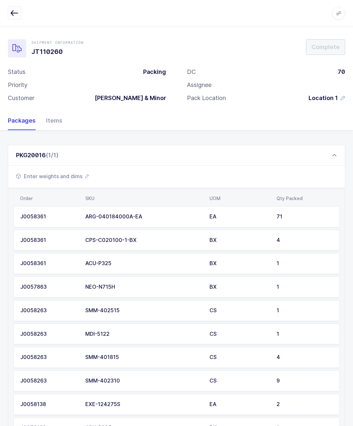
click at [89, 170] on div "Enter weights and dims" at bounding box center [176, 177] width 337 height 22
click at [91, 173] on div "Enter weights and dims" at bounding box center [176, 177] width 337 height 22
click at [75, 176] on span "Enter weights and dims" at bounding box center [52, 176] width 73 height 8
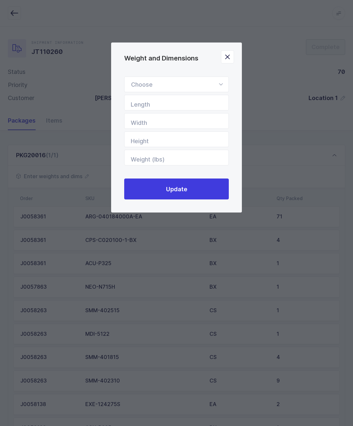
click at [215, 81] on div "Weight and Dimensions" at bounding box center [176, 84] width 105 height 16
click at [186, 106] on li "Standard Pallet" at bounding box center [176, 103] width 99 height 12
type input "Standard Pallet"
type input "48"
type input "40"
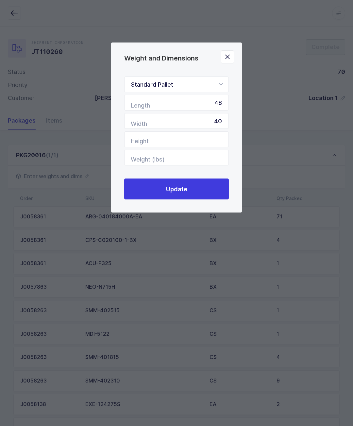
click at [205, 186] on button "Update" at bounding box center [176, 188] width 105 height 21
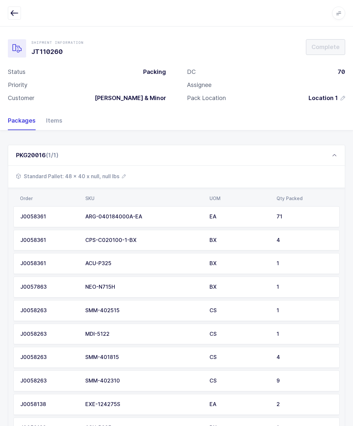
click at [128, 171] on div "Standard Pallet: 48 x 40 x null, null lbs" at bounding box center [176, 177] width 337 height 22
click at [110, 173] on span "Standard Pallet: 48 x 40 x null, null lbs" at bounding box center [71, 176] width 110 height 8
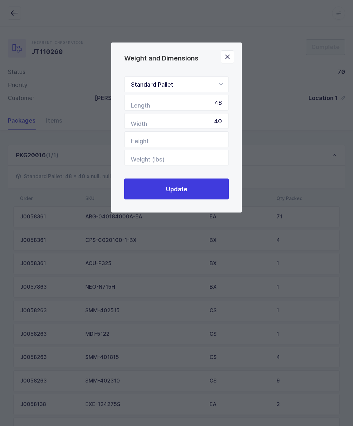
click at [226, 61] on icon "Close" at bounding box center [227, 56] width 9 height 9
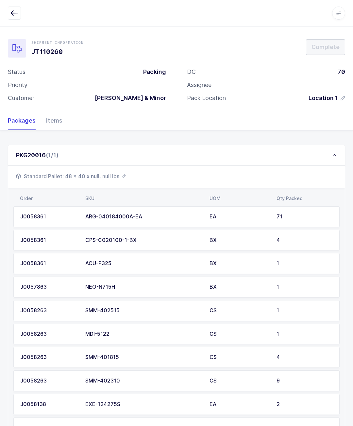
click at [5, 13] on div "Apps Core [GEOGRAPHIC_DATA] Admin Mission Control Purchasing [PERSON_NAME] Logo…" at bounding box center [176, 13] width 353 height 26
click at [14, 3] on div "Apps Core [GEOGRAPHIC_DATA] Admin Mission Control Purchasing [PERSON_NAME] Logo…" at bounding box center [176, 13] width 353 height 26
click at [8, 16] on button "button" at bounding box center [14, 13] width 13 height 13
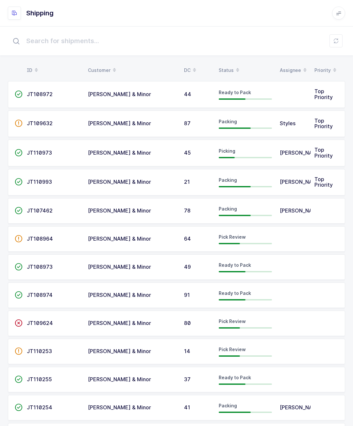
click at [53, 97] on div "JT108972" at bounding box center [53, 94] width 53 height 6
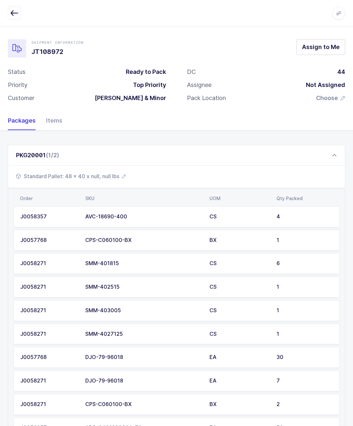
click at [8, 16] on button "button" at bounding box center [14, 13] width 13 height 13
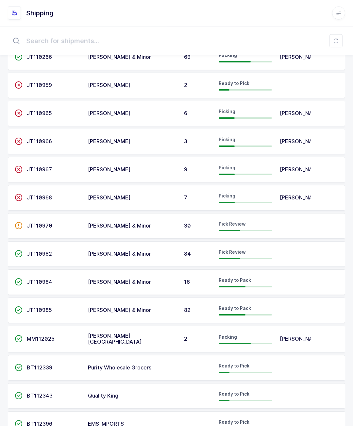
scroll to position [463, 0]
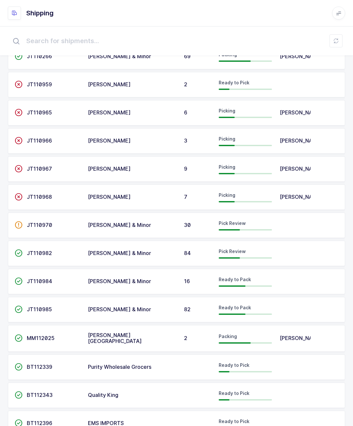
click at [123, 249] on td "[PERSON_NAME] & Minor" at bounding box center [132, 252] width 96 height 25
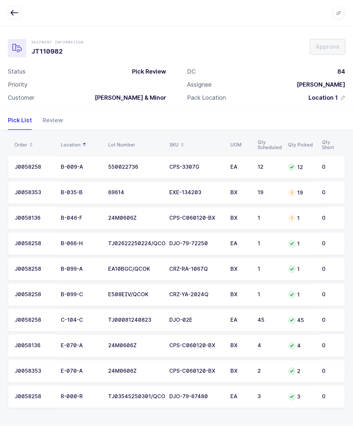
scroll to position [29, 0]
click at [351, 421] on div "Shipment Information JT110982 Approve Status Pick Review Priority Customer [PER…" at bounding box center [176, 226] width 353 height 400
click at [18, 9] on button "button" at bounding box center [14, 13] width 13 height 13
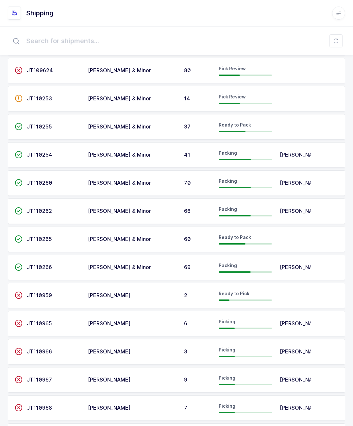
scroll to position [224, 0]
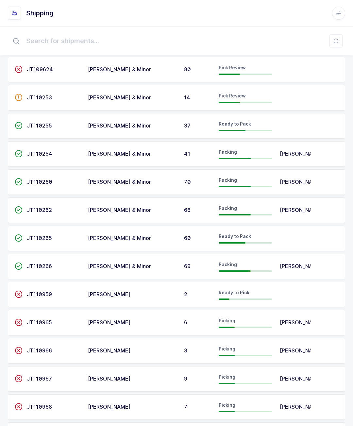
click at [164, 267] on div "[PERSON_NAME] & Minor" at bounding box center [132, 266] width 88 height 6
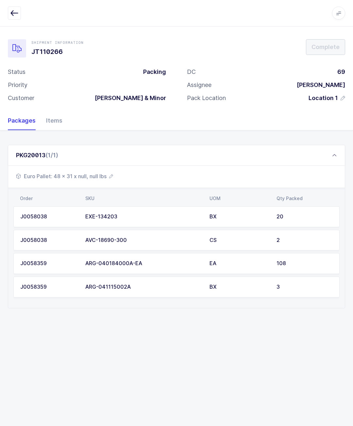
click at [80, 164] on div "PKG20013 (1/1)" at bounding box center [176, 155] width 337 height 21
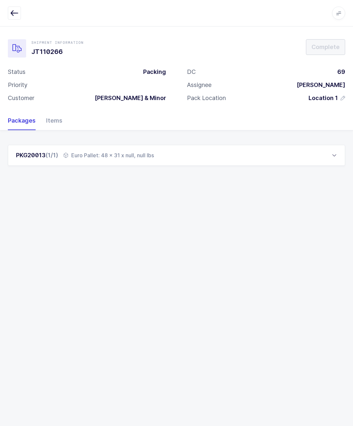
click at [134, 158] on div "PKG20013 (1/1) Euro Pallet: 48 x 31 x null, null lbs" at bounding box center [176, 155] width 337 height 21
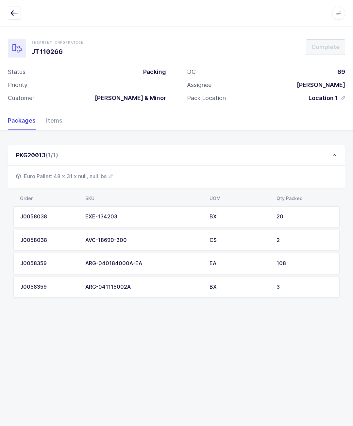
click at [96, 172] on span "Euro Pallet: 48 x 31 x null, null lbs" at bounding box center [64, 176] width 97 height 8
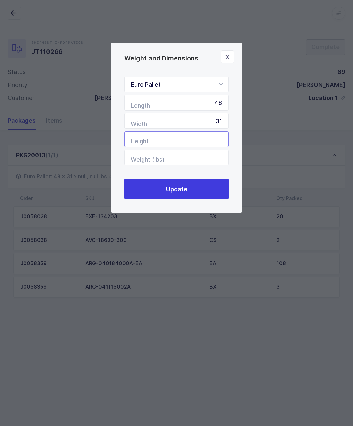
click at [192, 141] on input "Height" at bounding box center [176, 139] width 105 height 16
type input "33"
click at [194, 158] on input "Weight (lbs)" at bounding box center [176, 158] width 105 height 16
type input "119"
click at [198, 188] on button "Update" at bounding box center [176, 188] width 105 height 21
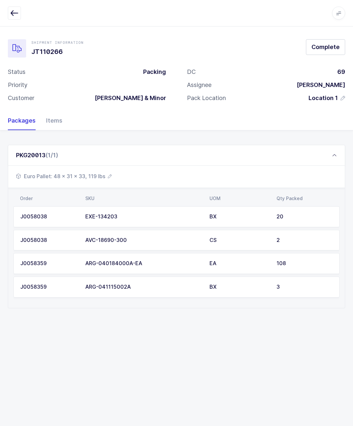
click at [331, 44] on span "Complete" at bounding box center [325, 47] width 28 height 8
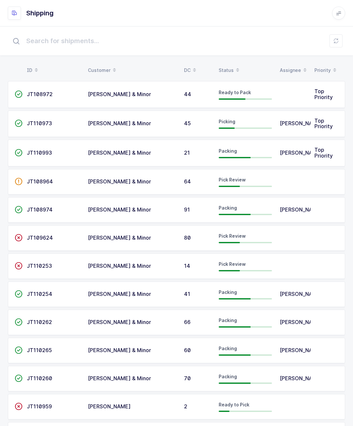
click at [192, 379] on div "70" at bounding box center [197, 378] width 27 height 6
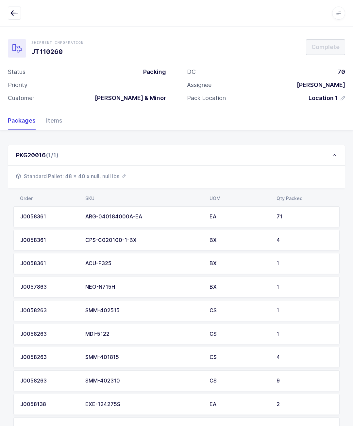
click at [94, 172] on span "Standard Pallet: 48 x 40 x null, null lbs" at bounding box center [71, 176] width 110 height 8
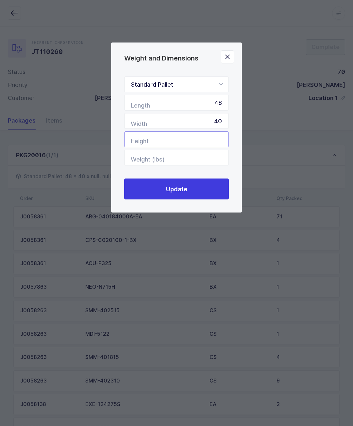
click at [201, 140] on input "Height" at bounding box center [176, 139] width 105 height 16
type input "44"
click at [189, 165] on input "Weight (lbs)" at bounding box center [176, 158] width 105 height 16
type input "187"
click at [174, 189] on span "Update" at bounding box center [176, 189] width 21 height 8
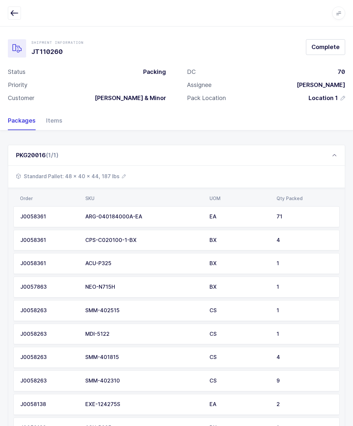
click at [322, 43] on span "Complete" at bounding box center [325, 47] width 28 height 8
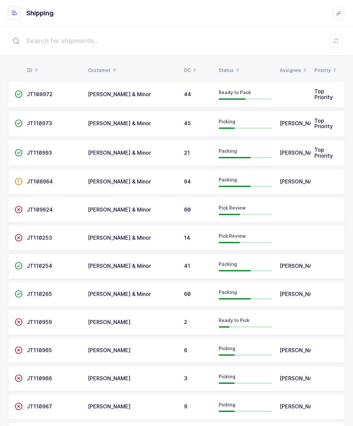
click at [162, 265] on div "[PERSON_NAME] & Minor" at bounding box center [132, 266] width 88 height 6
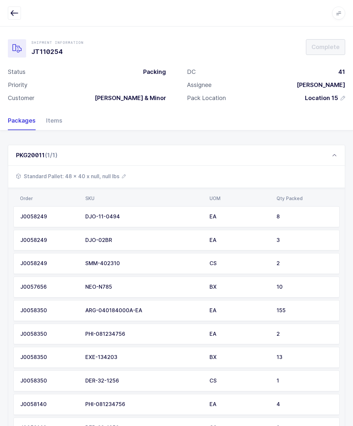
click at [92, 172] on span "Standard Pallet: 48 x 40 x null, null lbs" at bounding box center [71, 176] width 110 height 8
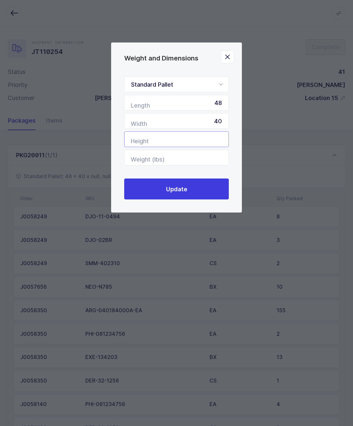
click at [187, 144] on input "Height" at bounding box center [176, 139] width 105 height 16
type input "33"
click at [188, 158] on input "Weight (lbs)" at bounding box center [176, 158] width 105 height 16
type input "190"
click at [175, 189] on span "Update" at bounding box center [176, 189] width 21 height 8
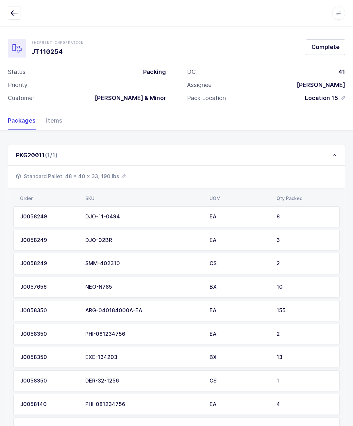
click at [325, 35] on div "Shipment Information JT110254 Complete Status Packing Priority Customer [PERSON…" at bounding box center [176, 68] width 353 height 85
click at [328, 44] on span "Complete" at bounding box center [325, 47] width 28 height 8
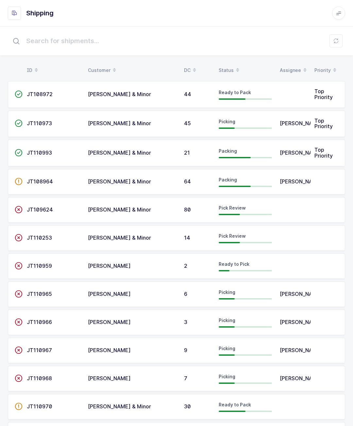
click at [151, 150] on div "[PERSON_NAME] & Minor" at bounding box center [132, 153] width 88 height 6
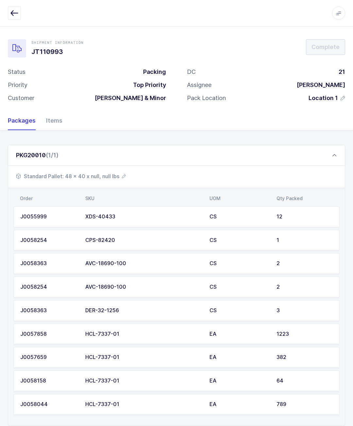
click at [105, 173] on span "Standard Pallet: 48 x 40 x null, null lbs" at bounding box center [71, 176] width 110 height 8
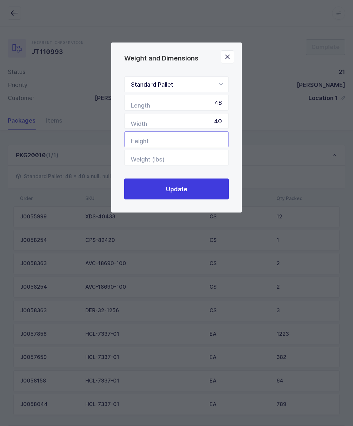
click at [193, 136] on input "Height" at bounding box center [176, 139] width 105 height 16
type input "47"
click at [174, 157] on input "Weight (lbs)" at bounding box center [176, 158] width 105 height 16
type input "249"
click at [172, 157] on input "Weight (lbs)" at bounding box center [176, 158] width 105 height 16
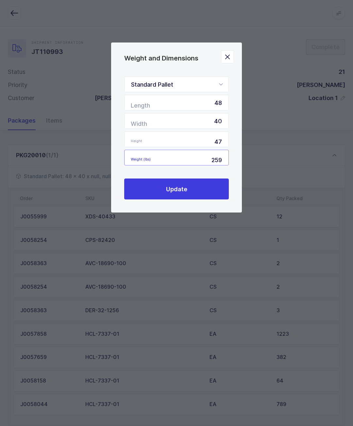
type input "259"
click at [169, 191] on span "Update" at bounding box center [176, 189] width 21 height 8
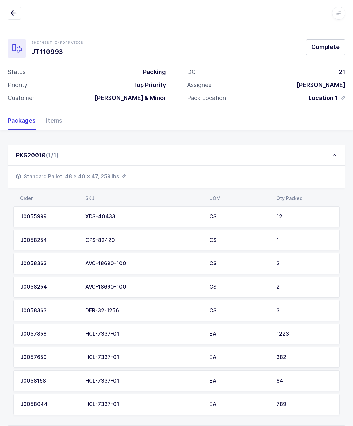
click at [319, 40] on button "Complete" at bounding box center [325, 47] width 39 height 16
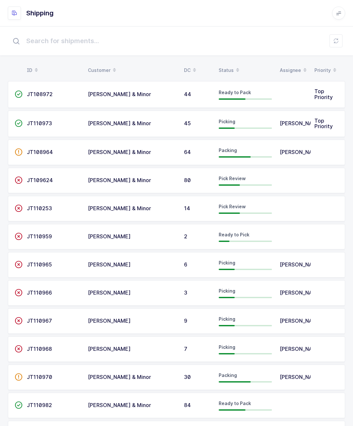
click at [175, 153] on div "[PERSON_NAME] & Minor" at bounding box center [132, 152] width 88 height 6
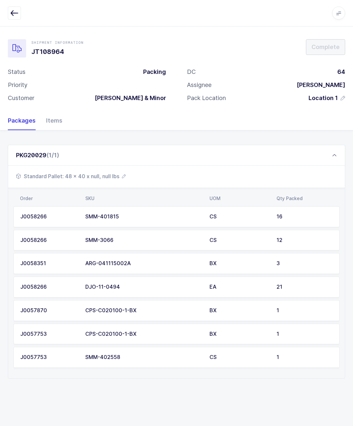
click at [99, 176] on span "Standard Pallet: 48 x 40 x null, null lbs" at bounding box center [71, 176] width 110 height 8
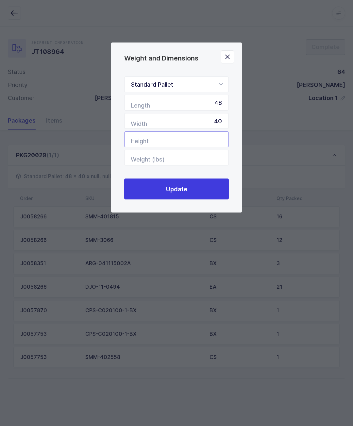
click at [160, 139] on input "Height" at bounding box center [176, 139] width 105 height 16
type input "75"
click at [173, 155] on input "Weight (lbs)" at bounding box center [176, 158] width 105 height 16
click at [190, 187] on button "Update" at bounding box center [176, 188] width 105 height 21
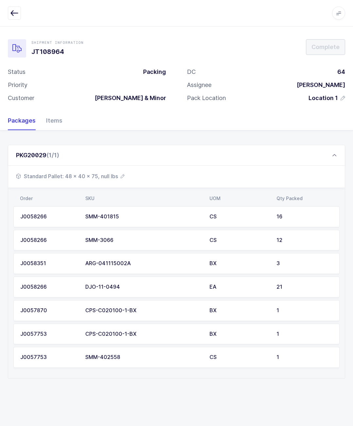
click at [110, 176] on span "Standard Pallet: 48 x 40 x 75, null lbs" at bounding box center [70, 176] width 108 height 8
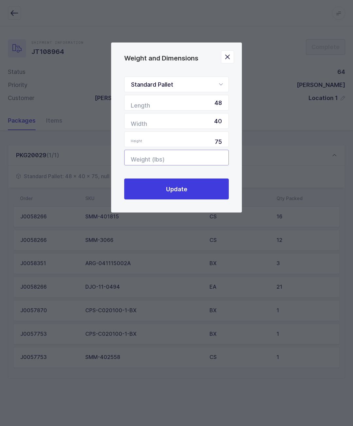
click at [185, 160] on input "Weight (lbs)" at bounding box center [176, 158] width 105 height 16
type input "412"
click at [190, 196] on button "Update" at bounding box center [176, 188] width 105 height 21
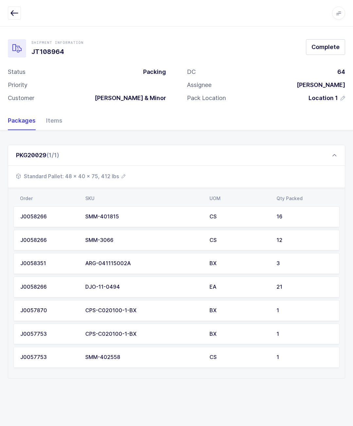
click at [331, 40] on button "Complete" at bounding box center [325, 47] width 39 height 16
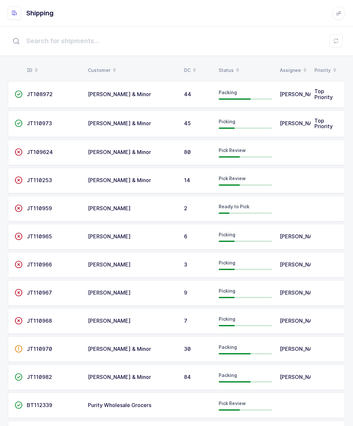
click at [119, 377] on span "[PERSON_NAME] & Minor" at bounding box center [119, 376] width 63 height 7
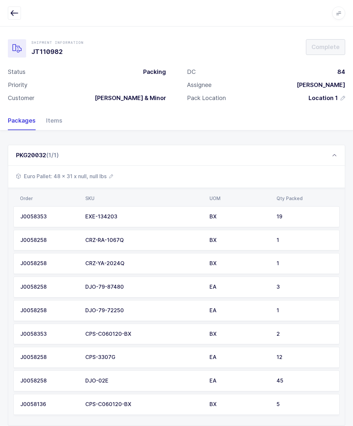
click at [89, 173] on span "Euro Pallet: 48 x 31 x null, null lbs" at bounding box center [64, 176] width 97 height 8
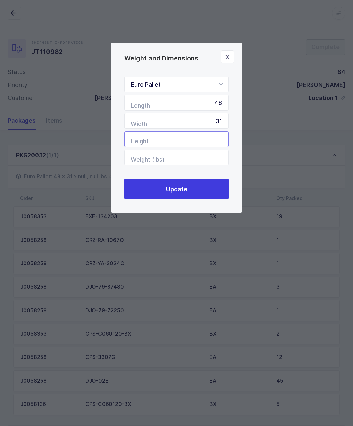
click at [170, 140] on input "Height" at bounding box center [176, 139] width 105 height 16
type input "35"
click at [185, 158] on input "Weight (lbs)" at bounding box center [176, 158] width 105 height 16
type input "144"
click at [154, 190] on button "Update" at bounding box center [176, 188] width 105 height 21
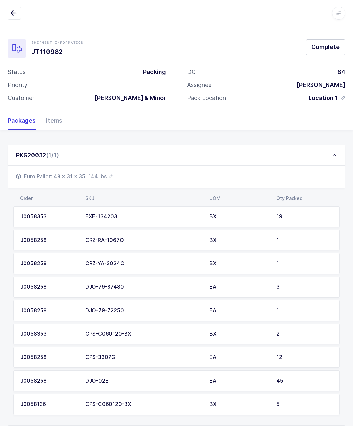
click at [327, 43] on span "Complete" at bounding box center [325, 47] width 28 height 8
